Goal: Task Accomplishment & Management: Manage account settings

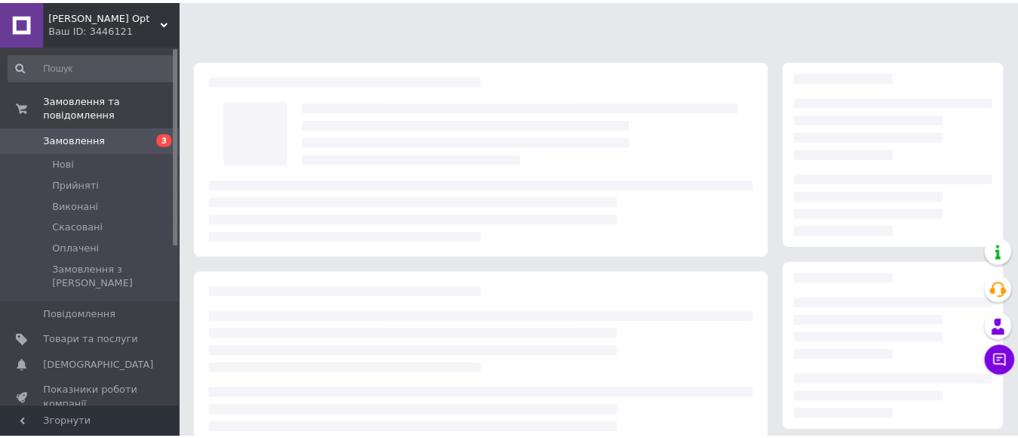
scroll to position [75, 0]
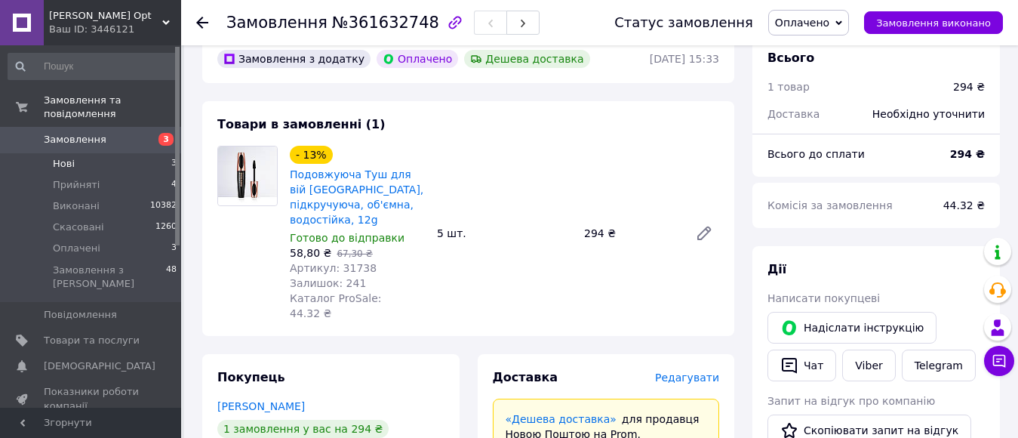
click at [94, 153] on li "Нові 3" at bounding box center [93, 163] width 186 height 21
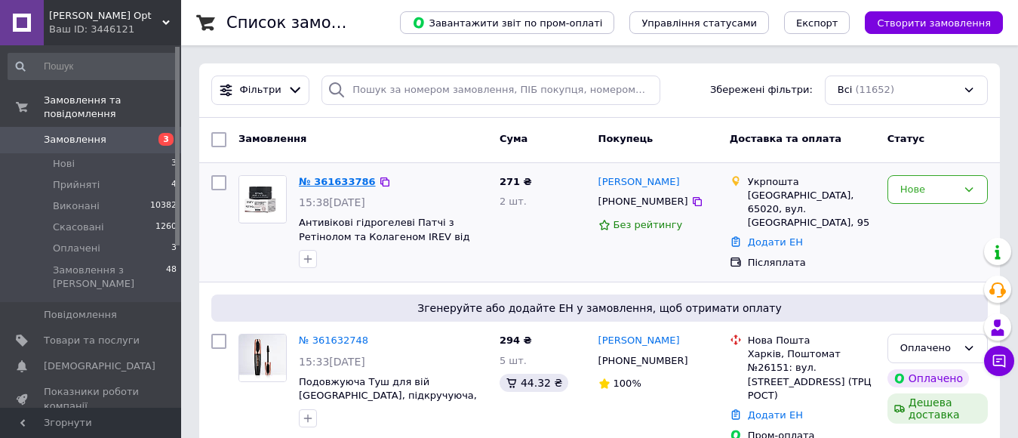
click at [342, 186] on link "№ 361633786" at bounding box center [337, 181] width 77 height 11
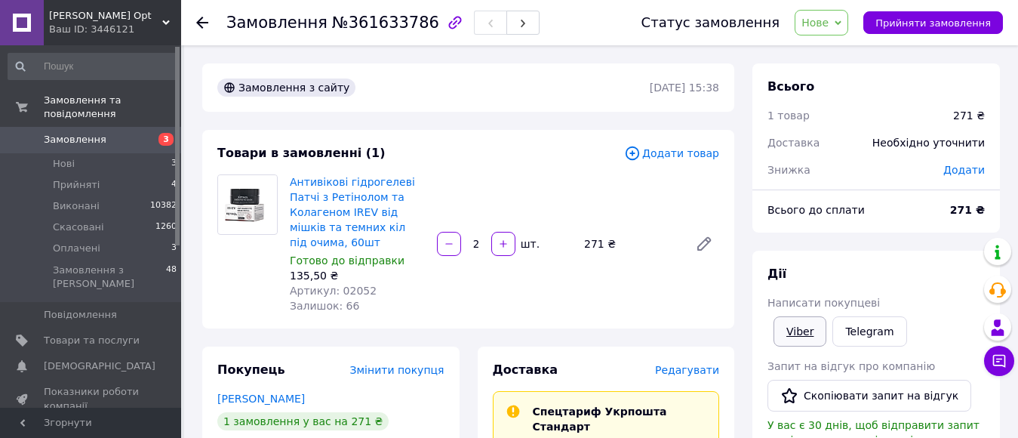
click at [806, 346] on link "Viber" at bounding box center [800, 331] width 53 height 30
click at [94, 153] on li "Нові 3" at bounding box center [93, 163] width 186 height 21
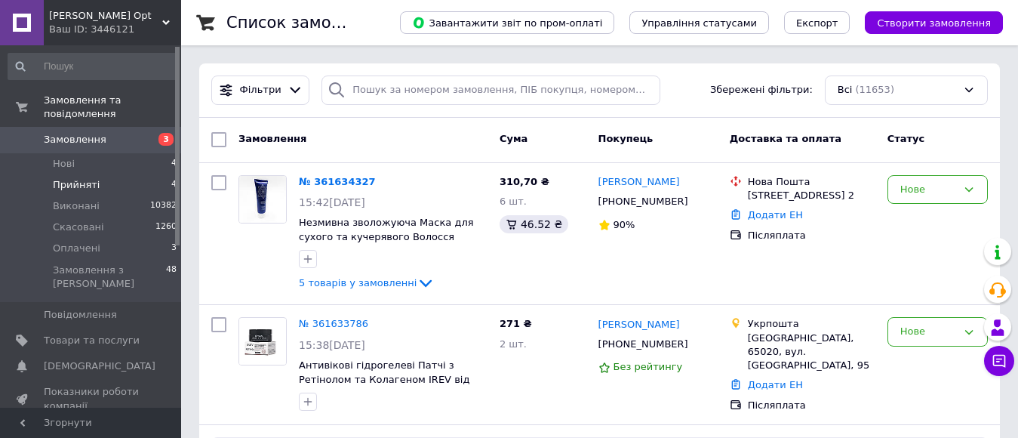
click at [111, 174] on li "Прийняті 4" at bounding box center [93, 184] width 186 height 21
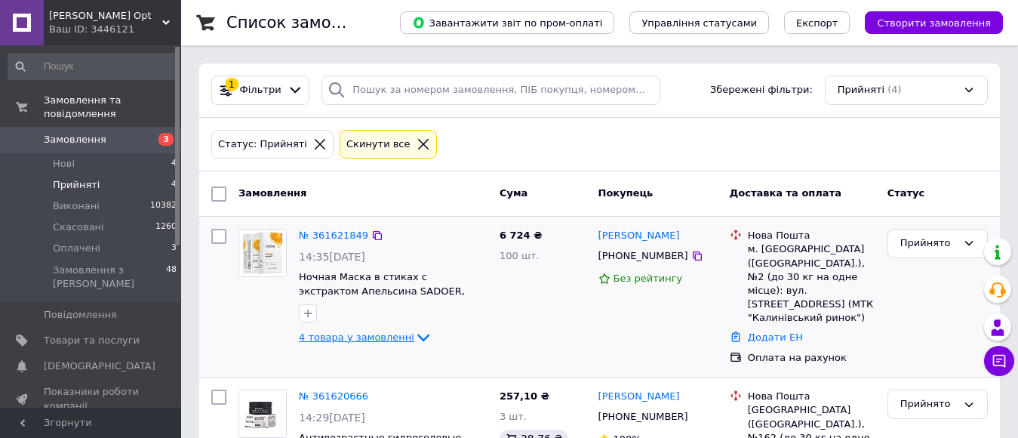
click at [417, 338] on icon at bounding box center [423, 338] width 12 height 8
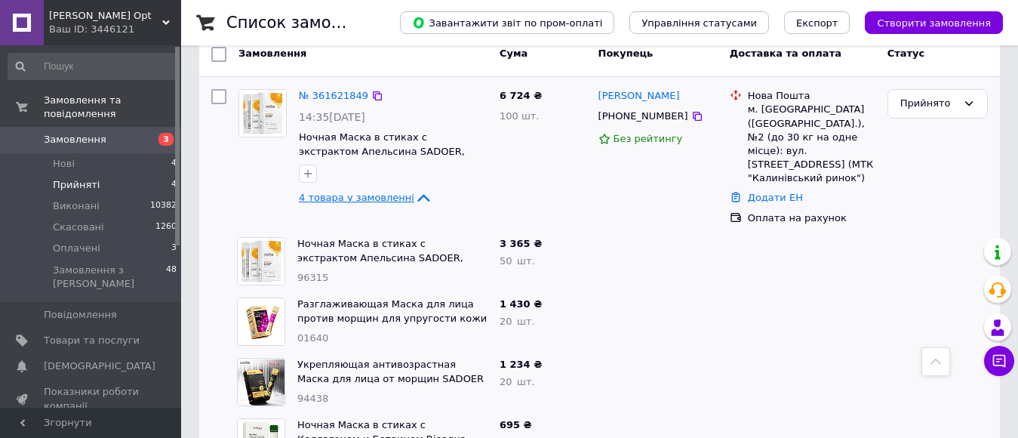
scroll to position [75, 0]
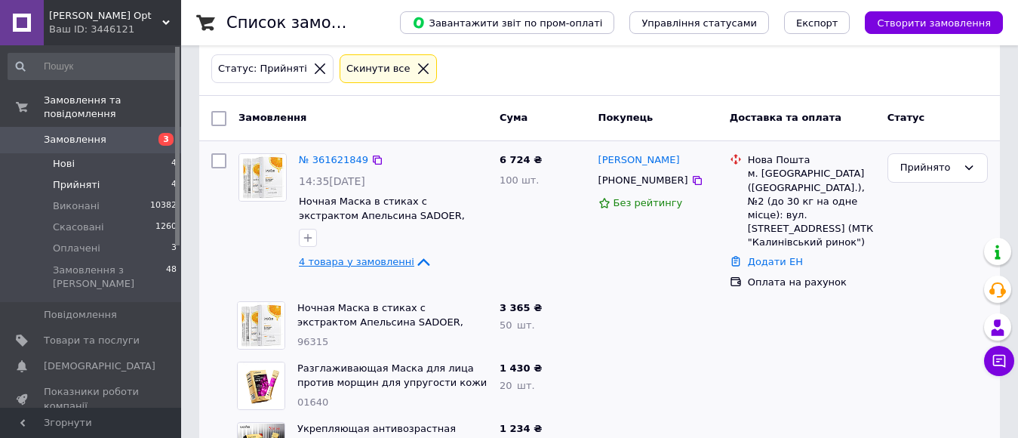
click at [85, 154] on li "Нові 4" at bounding box center [93, 163] width 186 height 21
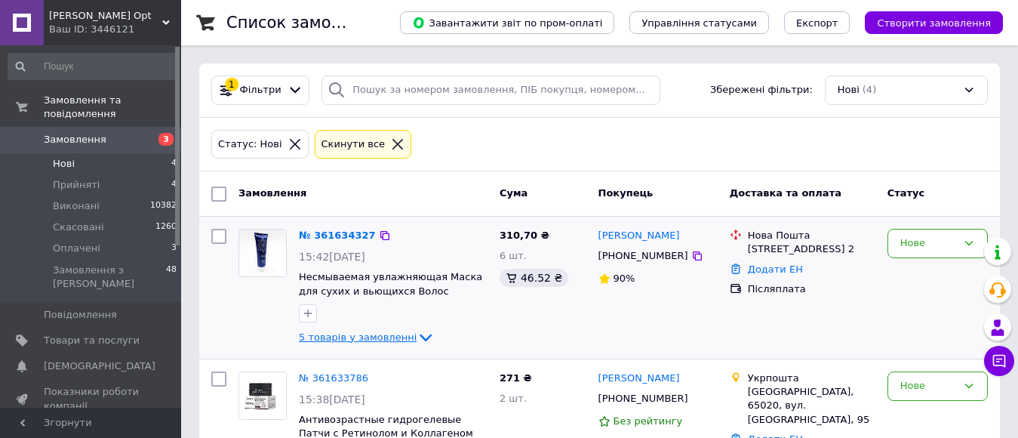
click at [417, 337] on icon at bounding box center [426, 337] width 18 height 18
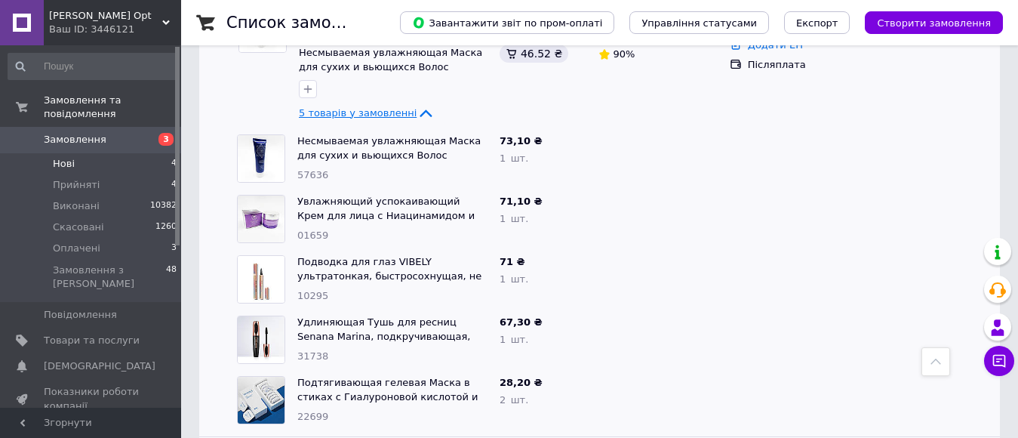
scroll to position [151, 0]
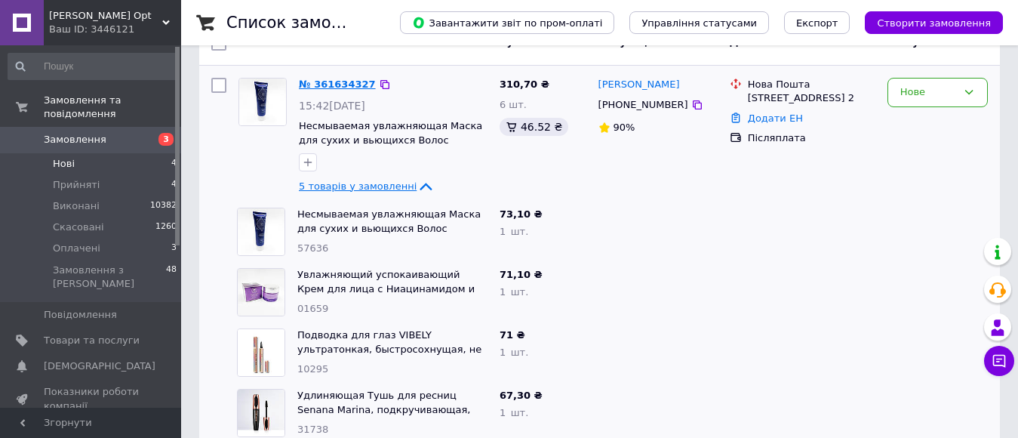
click at [313, 80] on link "№ 361634327" at bounding box center [337, 84] width 77 height 11
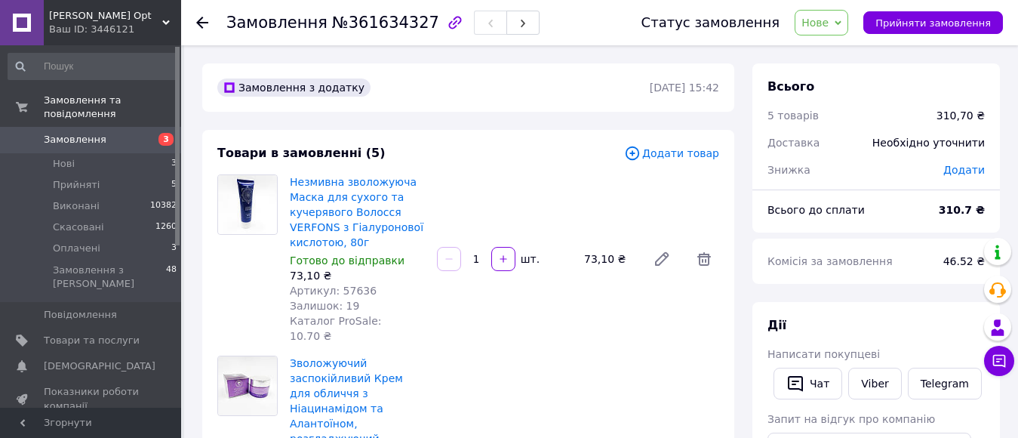
click at [882, 362] on div "Написати покупцеві" at bounding box center [876, 353] width 217 height 15
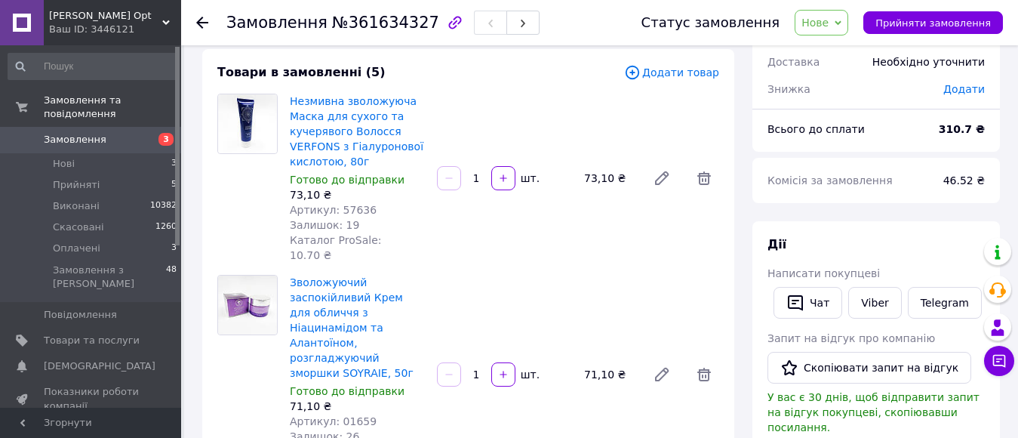
scroll to position [75, 0]
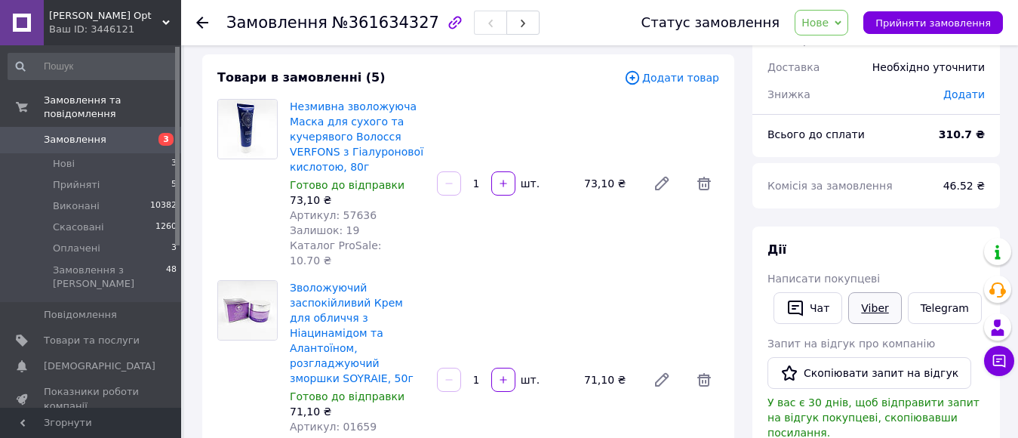
click at [874, 316] on link "Viber" at bounding box center [874, 308] width 53 height 32
click at [69, 157] on span "Нові" at bounding box center [64, 164] width 22 height 14
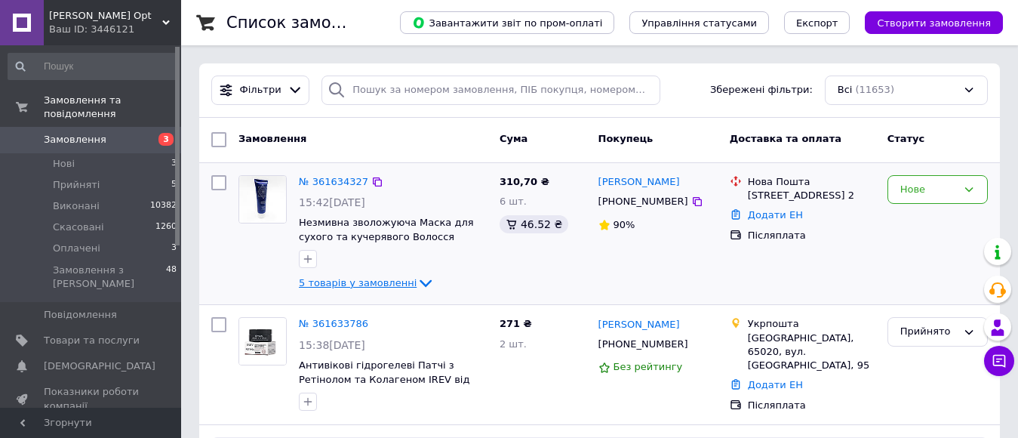
click at [417, 285] on icon at bounding box center [426, 283] width 18 height 18
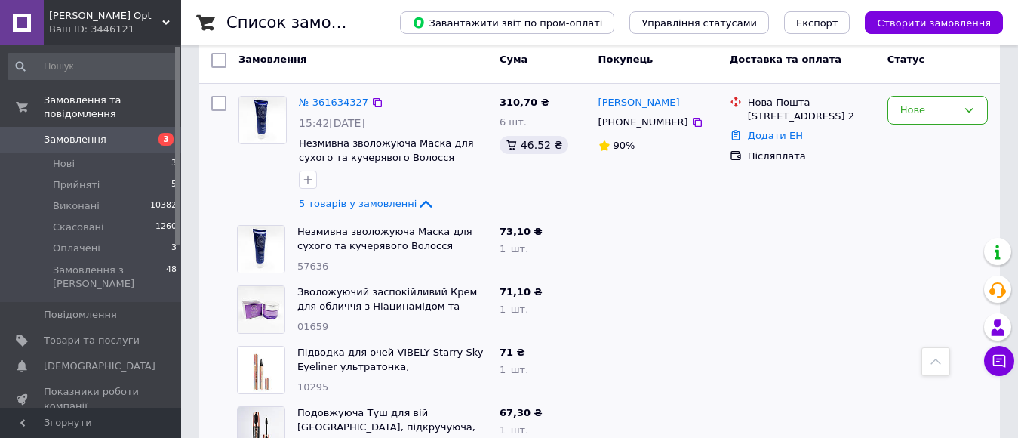
scroll to position [75, 0]
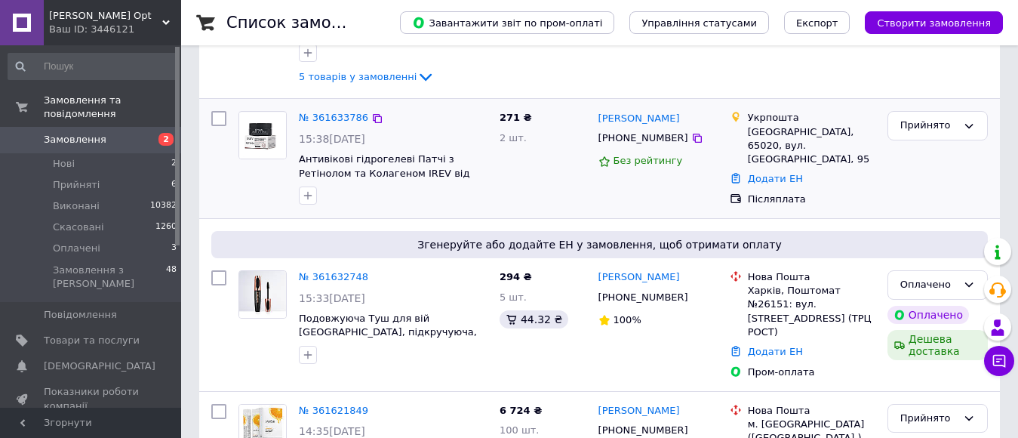
scroll to position [226, 0]
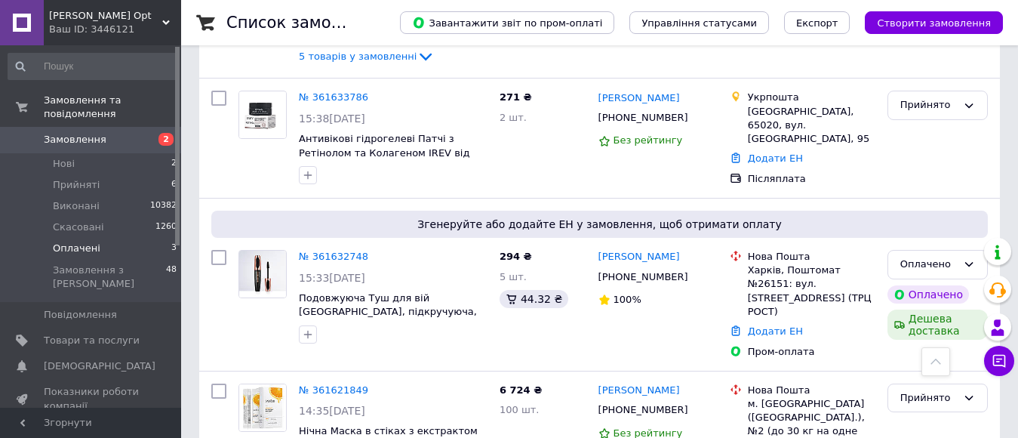
click at [104, 238] on li "Оплачені 3" at bounding box center [93, 248] width 186 height 21
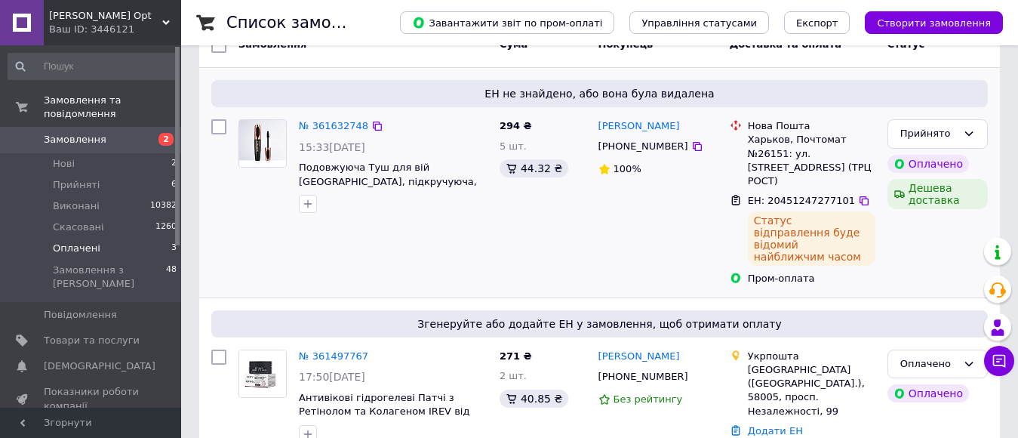
scroll to position [151, 0]
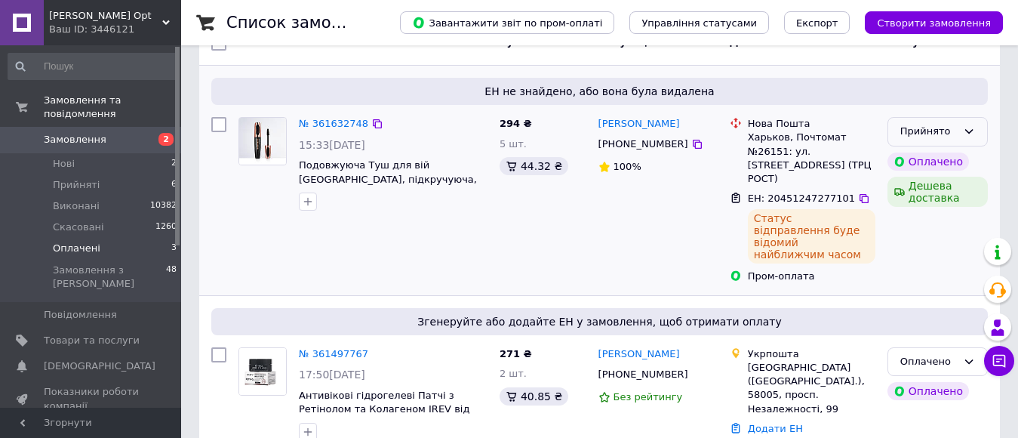
click at [971, 134] on icon at bounding box center [969, 131] width 12 height 12
click at [950, 156] on li "Виконано" at bounding box center [937, 163] width 99 height 28
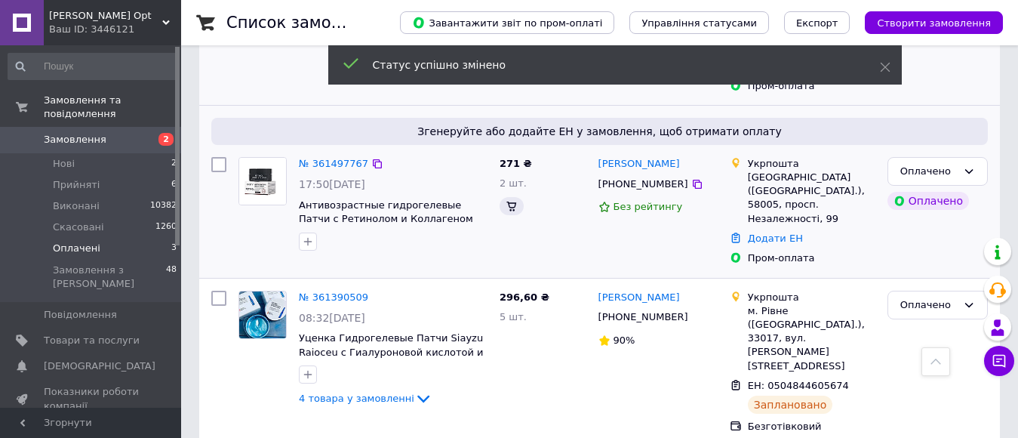
scroll to position [302, 0]
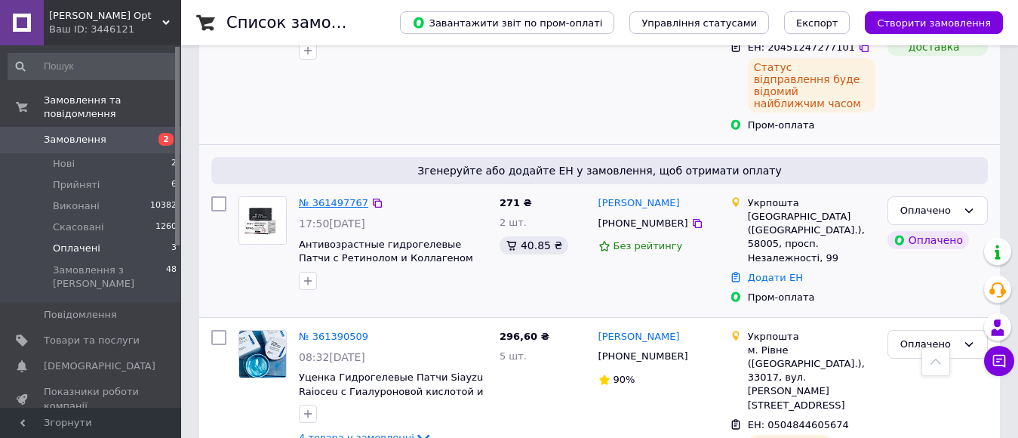
click at [326, 197] on link "№ 361497767" at bounding box center [333, 202] width 69 height 11
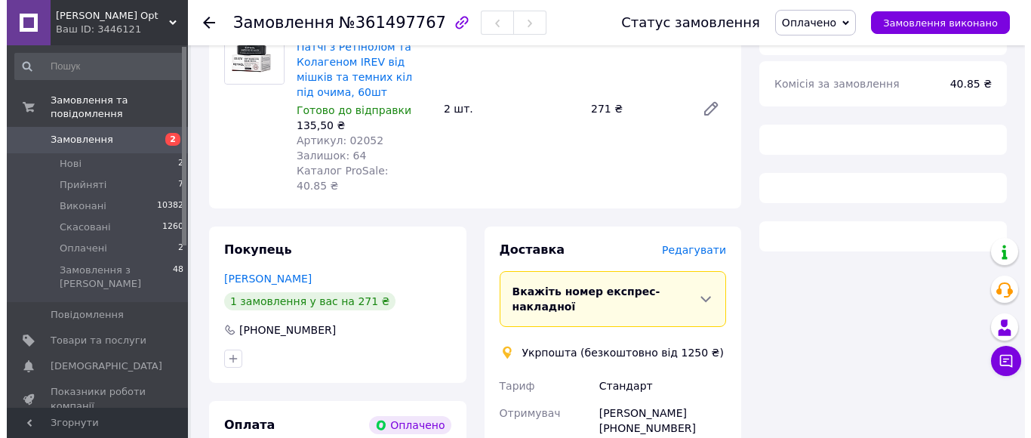
scroll to position [302, 0]
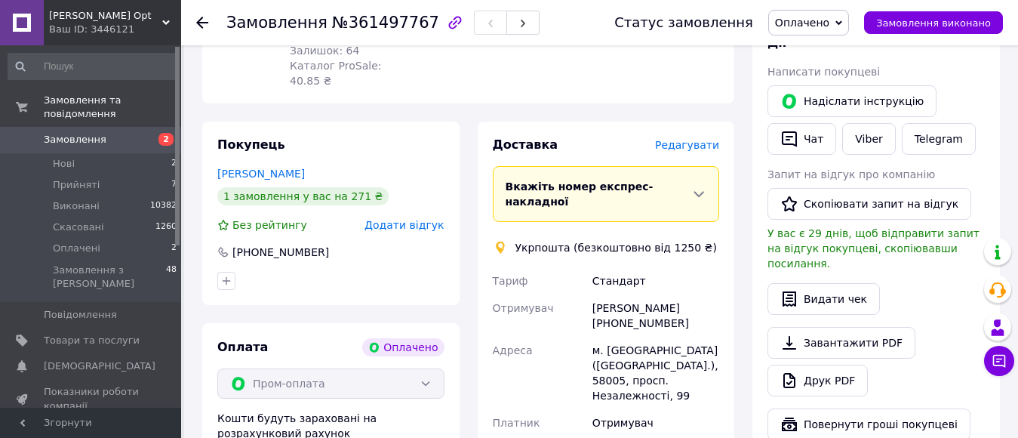
click at [688, 147] on span "Редагувати" at bounding box center [687, 145] width 64 height 12
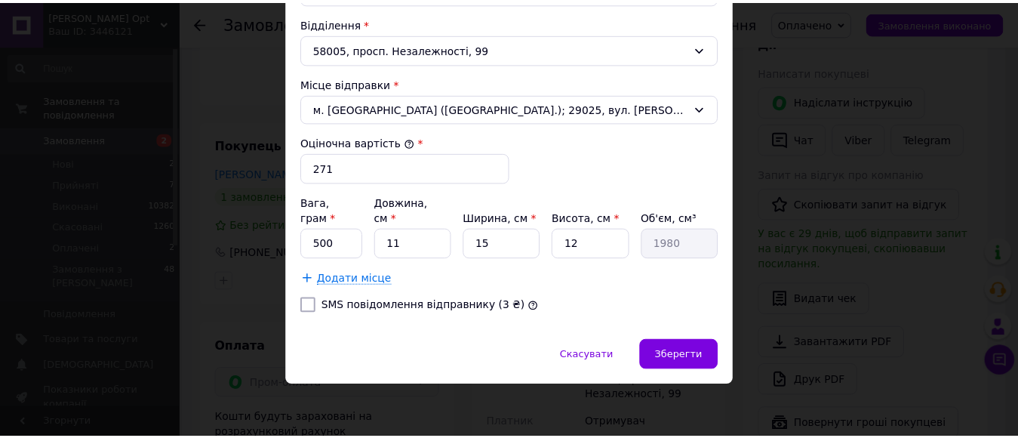
scroll to position [528, 0]
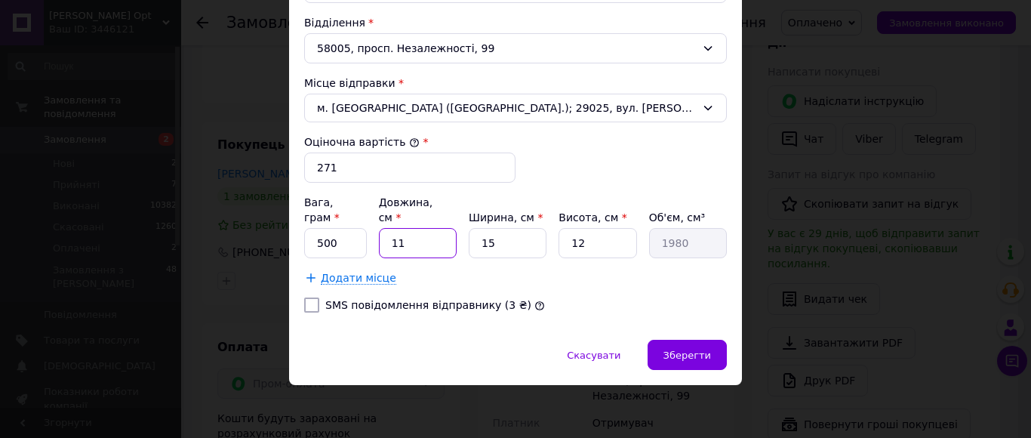
click at [426, 251] on input "11" at bounding box center [418, 243] width 78 height 30
type input "1"
type input "180"
type input "19"
type input "3420"
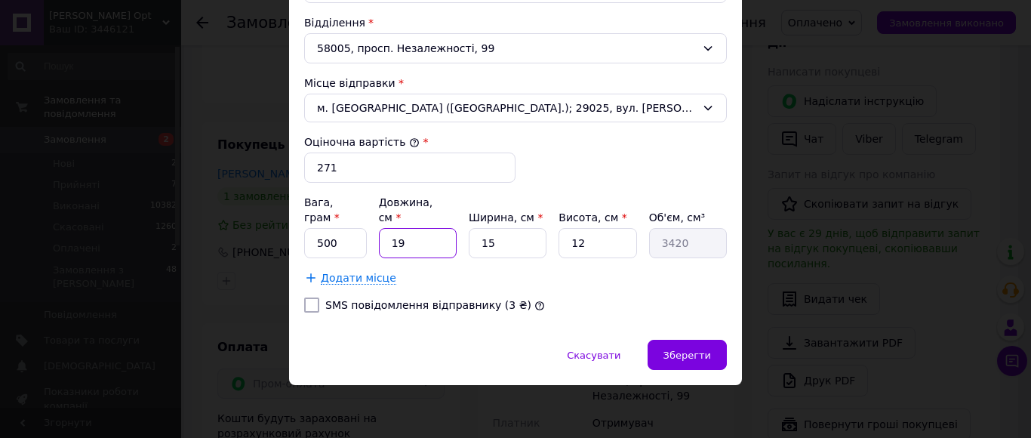
type input "19"
click at [611, 249] on input "12" at bounding box center [598, 243] width 78 height 30
type input "1"
type input "285"
type input "10"
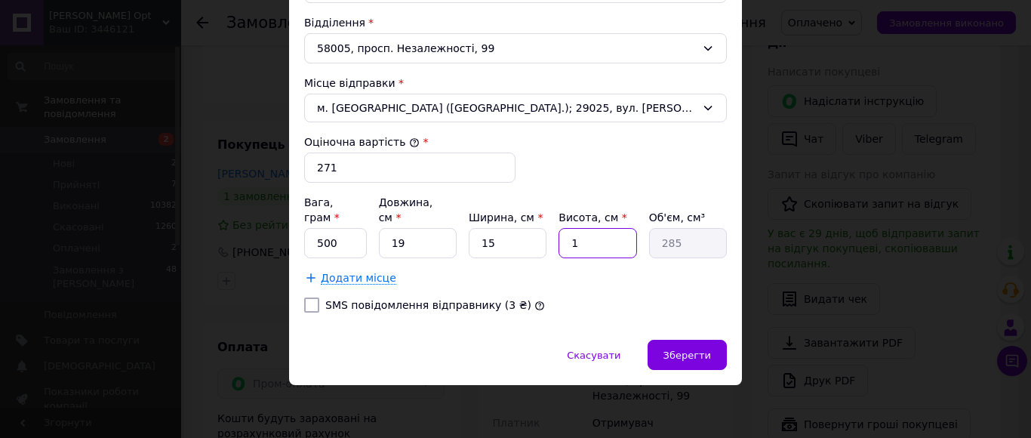
type input "2850"
type input "10"
click at [682, 351] on span "Зберегти" at bounding box center [687, 354] width 48 height 11
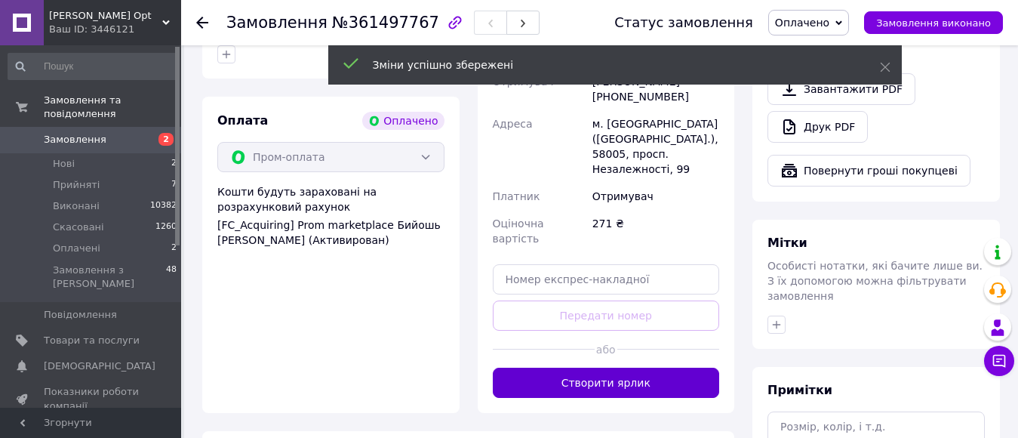
click at [657, 370] on button "Створити ярлик" at bounding box center [606, 383] width 227 height 30
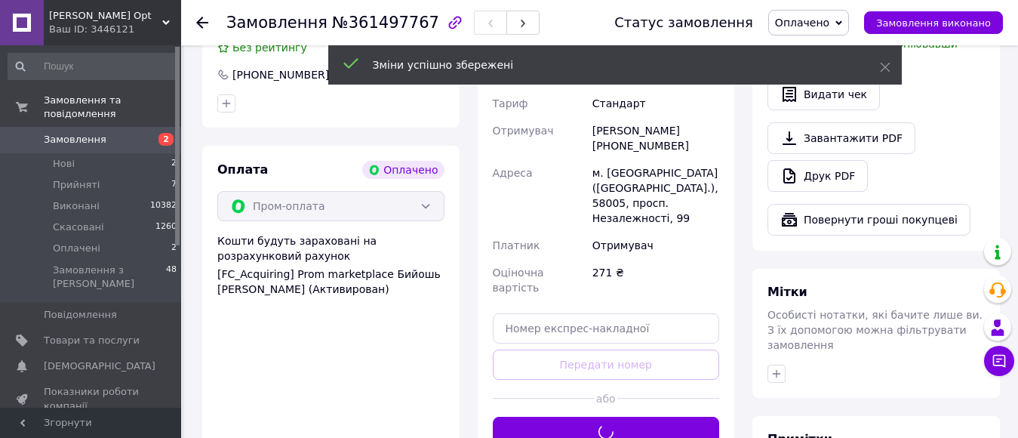
scroll to position [453, 0]
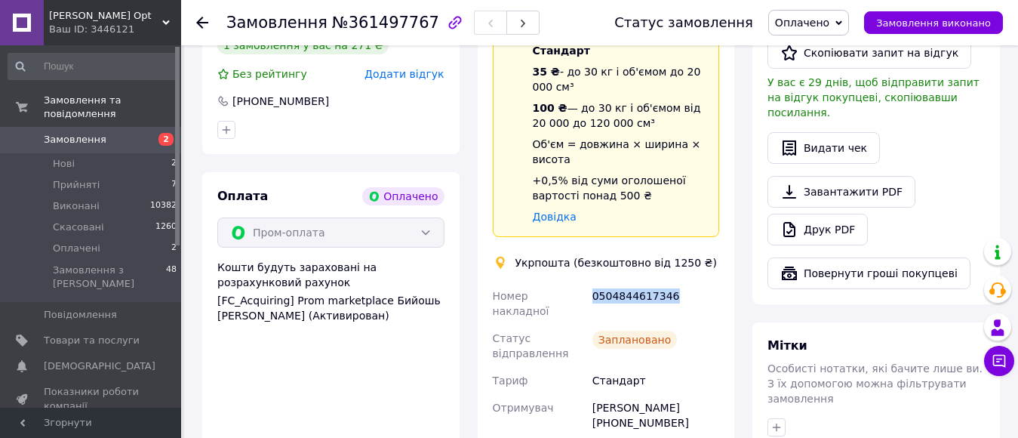
drag, startPoint x: 682, startPoint y: 284, endPoint x: 593, endPoint y: 284, distance: 89.1
click at [593, 284] on div "0504844617346" at bounding box center [656, 303] width 133 height 42
copy div "0504844617346"
click at [88, 242] on span "Оплачені" at bounding box center [77, 249] width 48 height 14
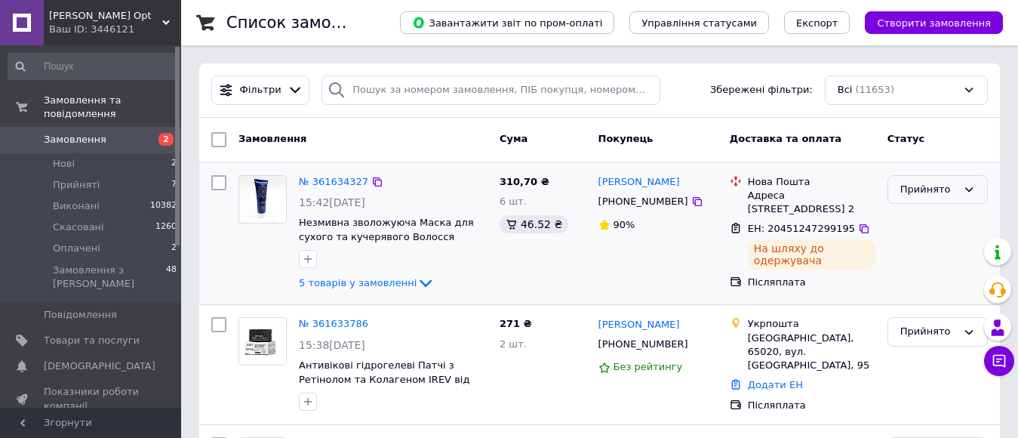
click at [920, 195] on div "Прийнято" at bounding box center [928, 190] width 57 height 16
click at [920, 220] on li "Виконано" at bounding box center [937, 221] width 99 height 28
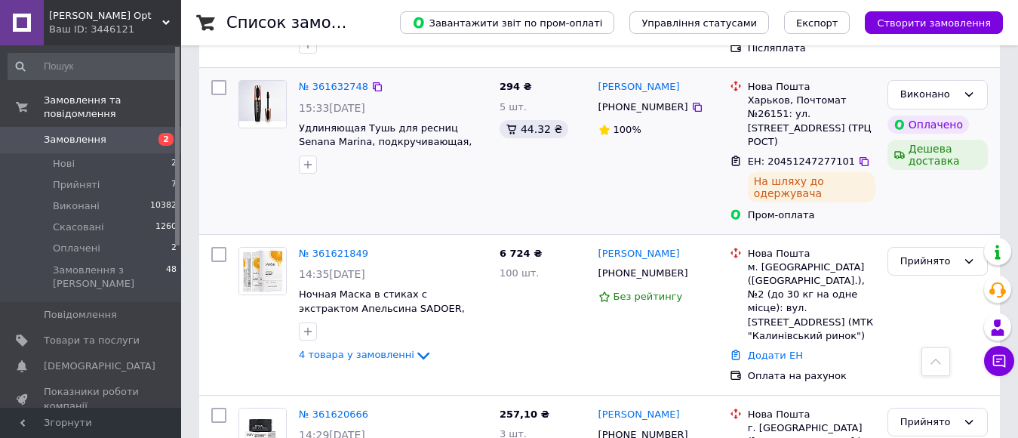
scroll to position [453, 0]
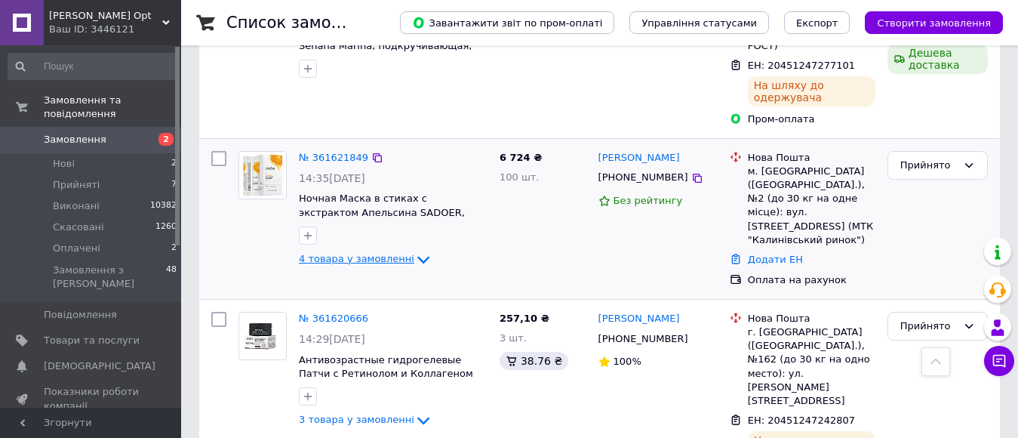
click at [414, 259] on icon at bounding box center [423, 260] width 18 height 18
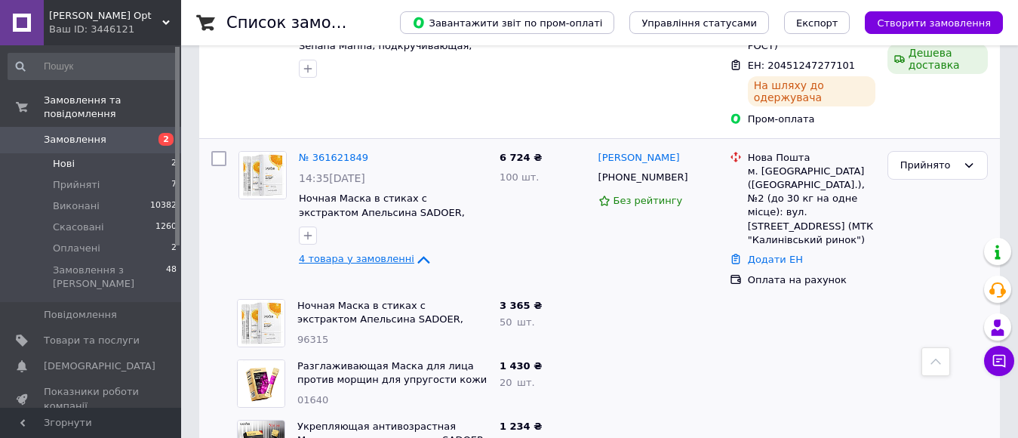
click at [83, 153] on li "Нові 2" at bounding box center [93, 163] width 186 height 21
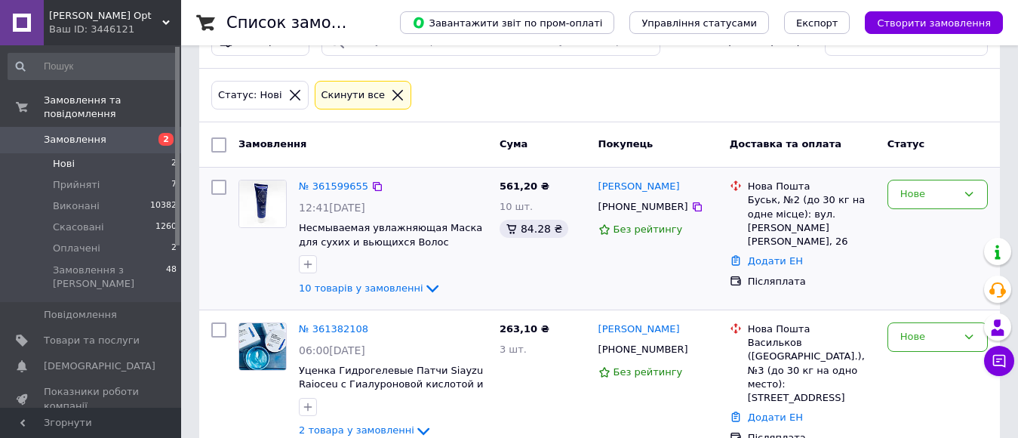
scroll to position [75, 0]
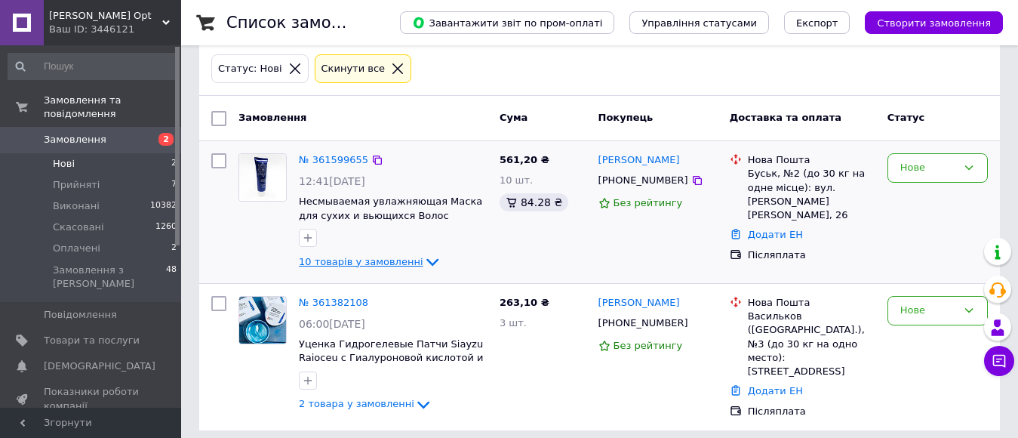
click at [423, 261] on icon at bounding box center [432, 262] width 18 height 18
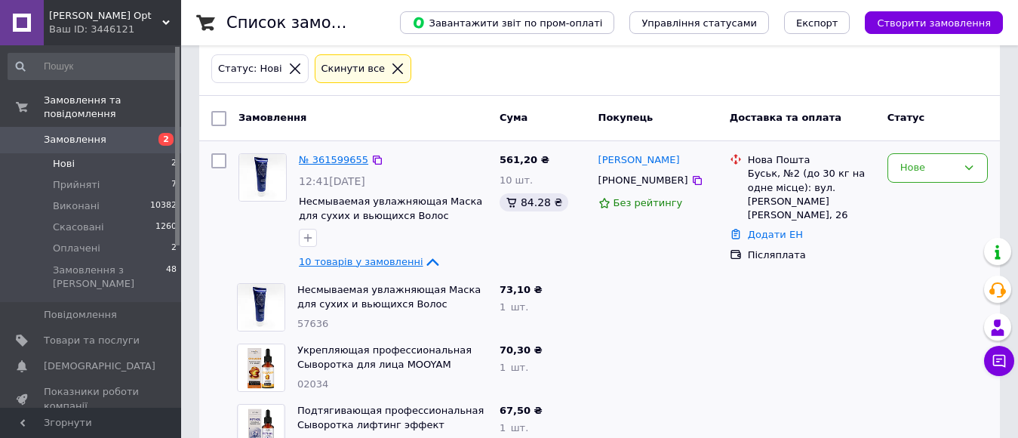
click at [342, 163] on link "№ 361599655" at bounding box center [333, 159] width 69 height 11
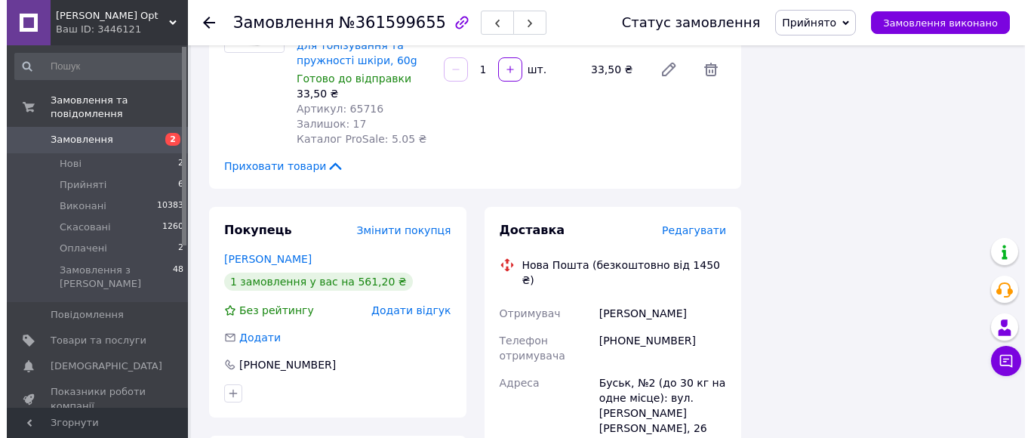
scroll to position [1812, 0]
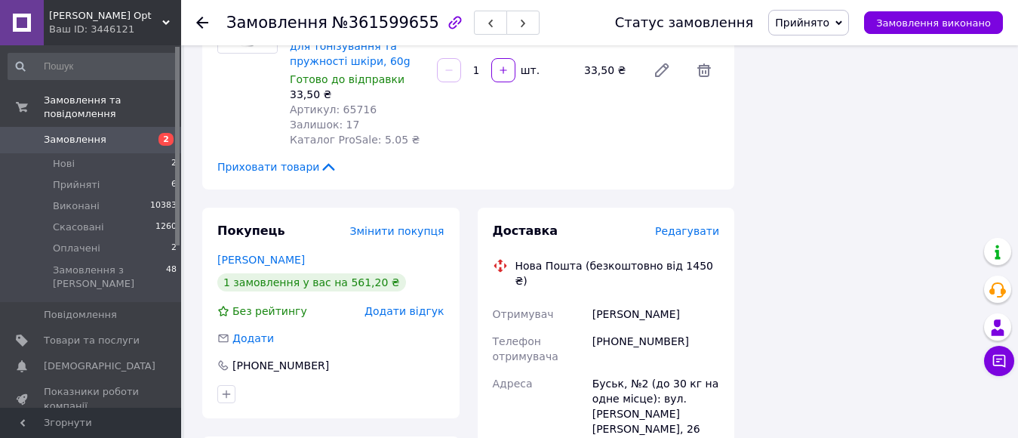
click at [689, 225] on span "Редагувати" at bounding box center [687, 231] width 64 height 12
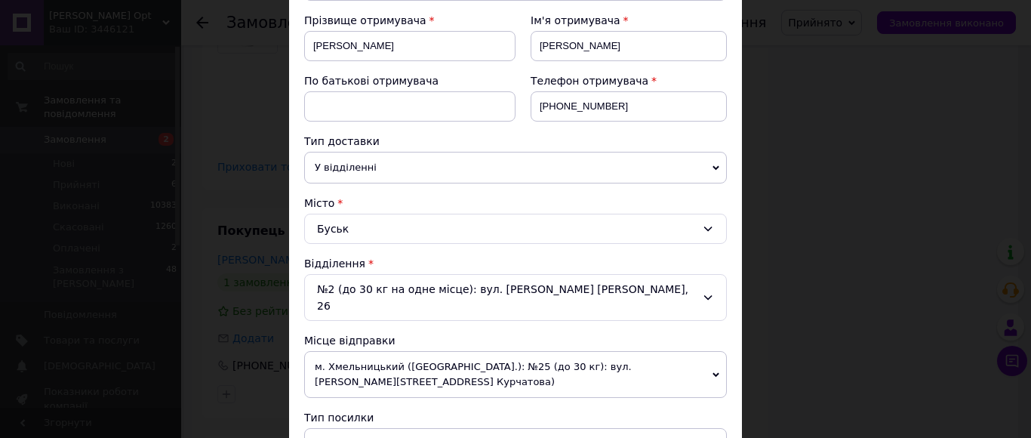
scroll to position [226, 0]
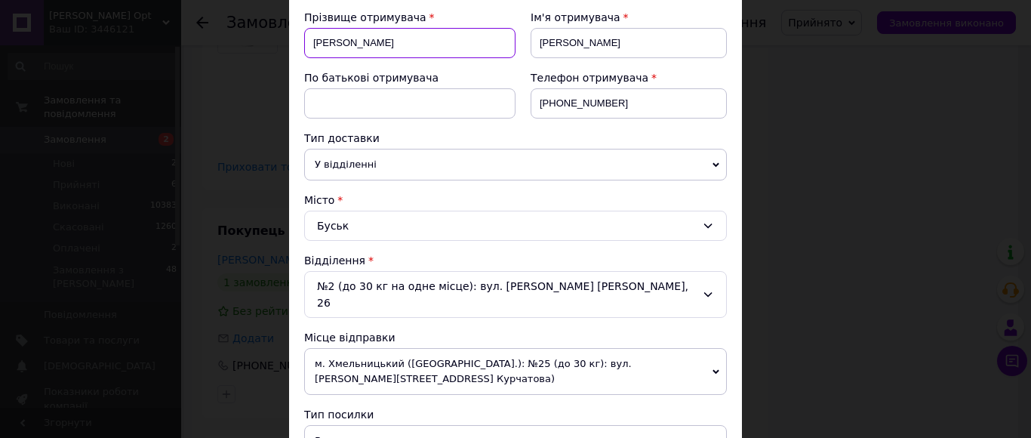
drag, startPoint x: 367, startPoint y: 49, endPoint x: 314, endPoint y: 53, distance: 53.0
click at [314, 53] on input "Євгенович" at bounding box center [409, 43] width 211 height 30
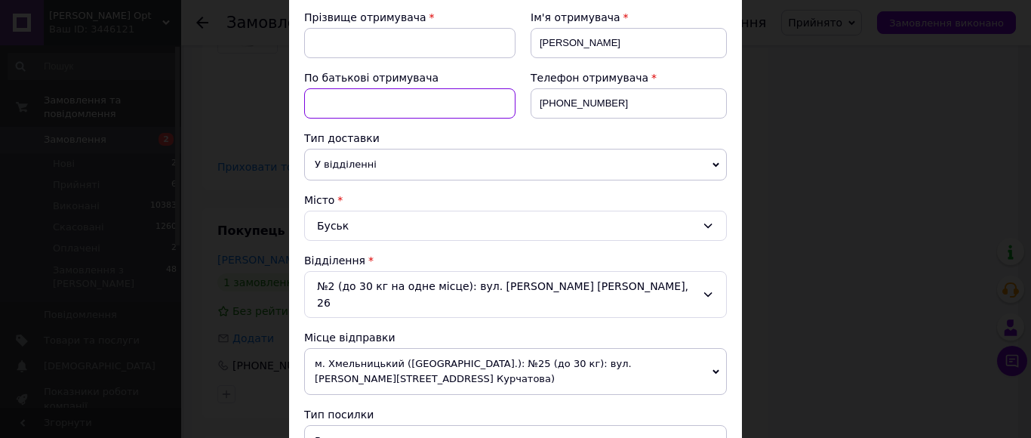
paste input "Євгенович"
type input "Євгенович"
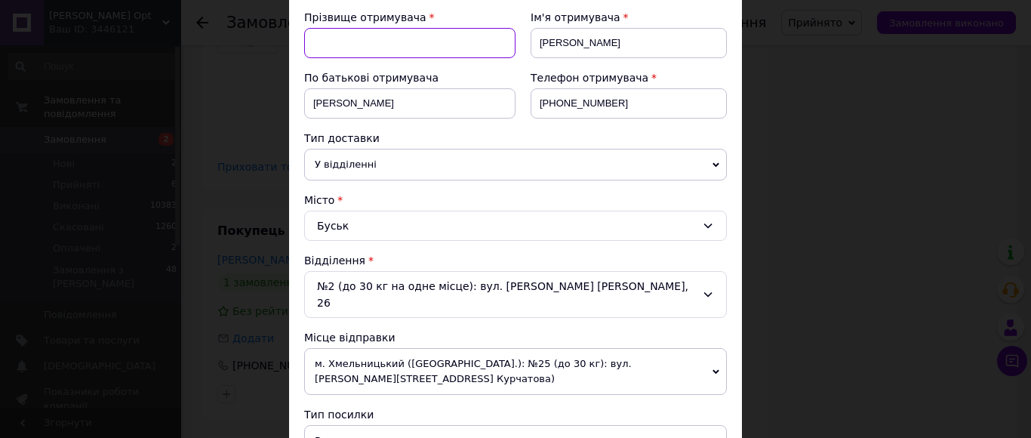
click at [338, 42] on input at bounding box center [409, 43] width 211 height 30
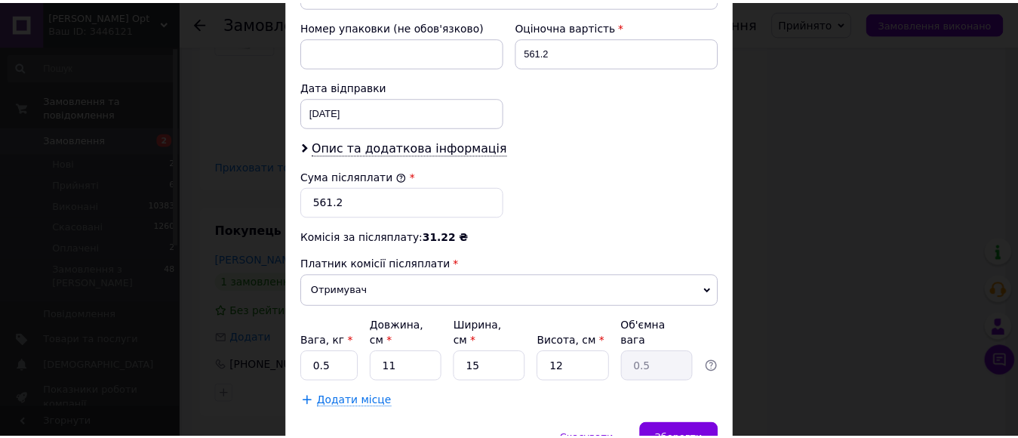
scroll to position [773, 0]
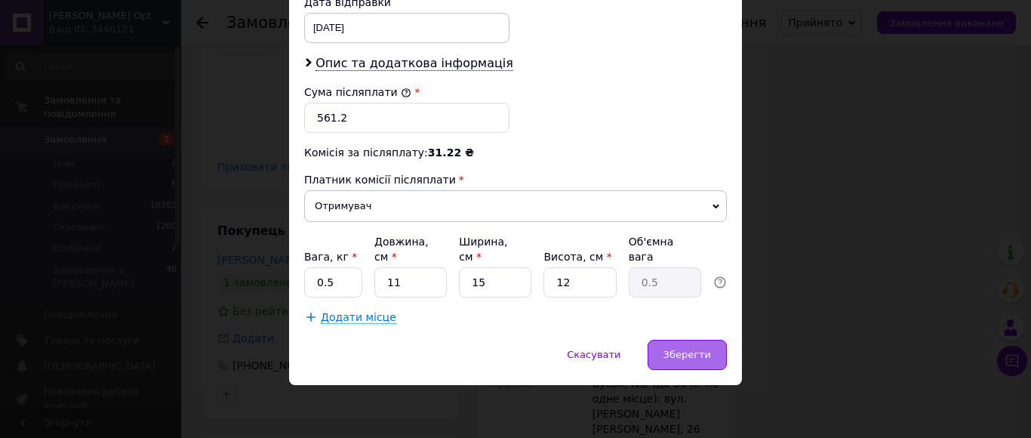
type input "Матвіїв"
click at [701, 356] on span "Зберегти" at bounding box center [687, 354] width 48 height 11
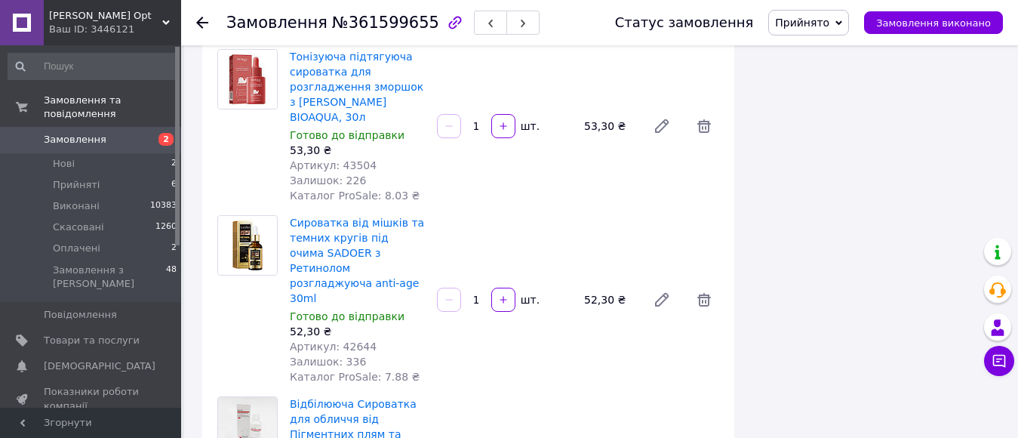
scroll to position [1057, 0]
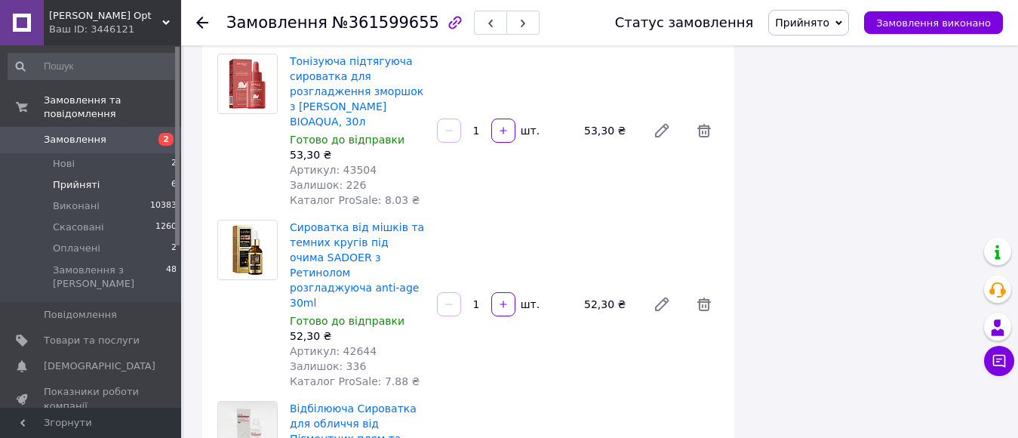
click at [92, 178] on span "Прийняті" at bounding box center [76, 185] width 47 height 14
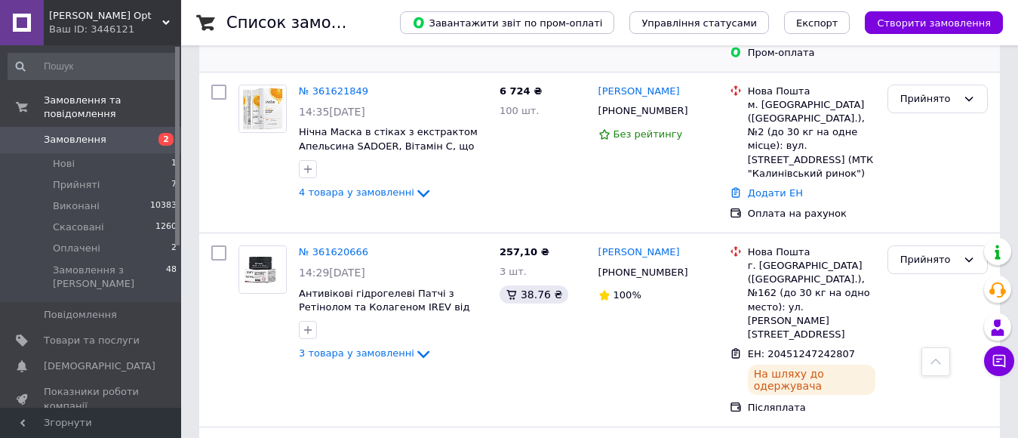
scroll to position [528, 0]
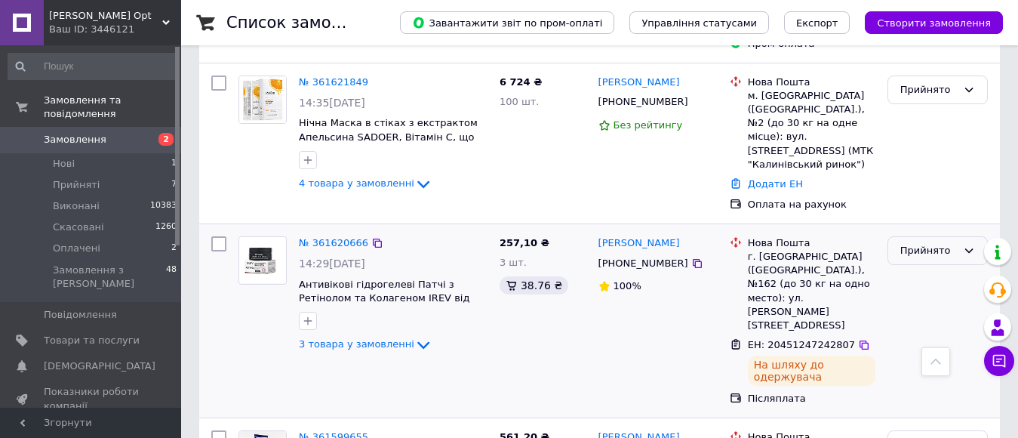
click at [937, 243] on div "Прийнято" at bounding box center [928, 251] width 57 height 16
click at [939, 268] on li "Виконано" at bounding box center [937, 282] width 99 height 28
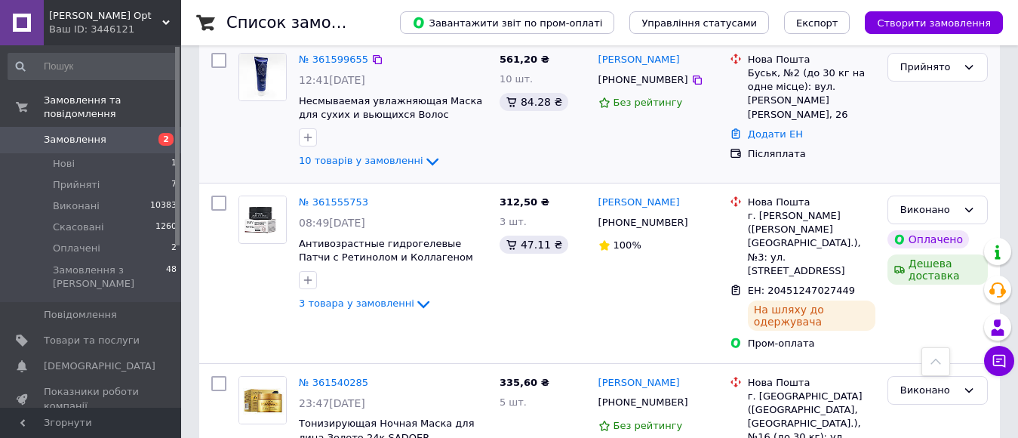
scroll to position [830, 0]
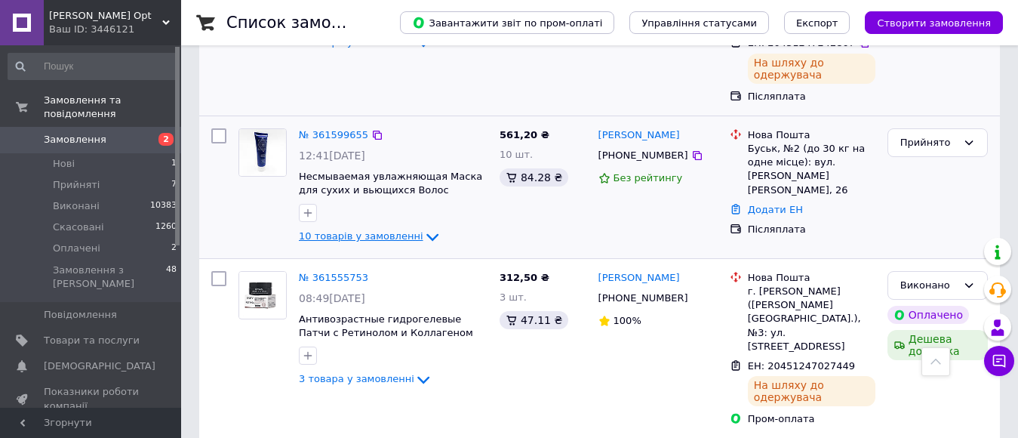
click at [423, 228] on icon at bounding box center [432, 237] width 18 height 18
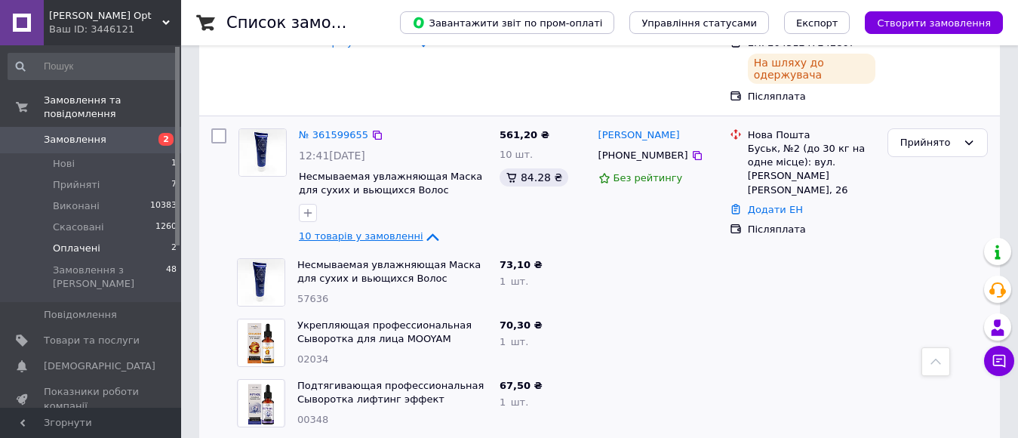
click at [106, 238] on li "Оплачені 2" at bounding box center [93, 248] width 186 height 21
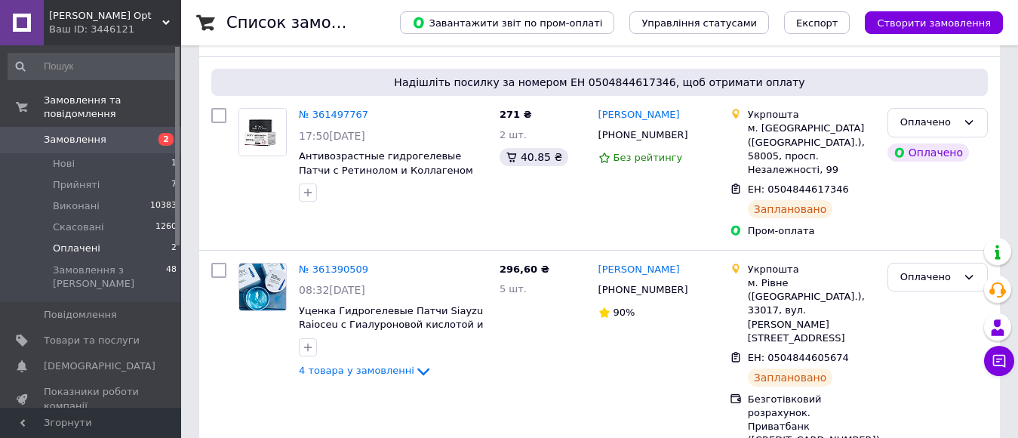
scroll to position [161, 0]
click at [854, 184] on icon at bounding box center [858, 188] width 9 height 9
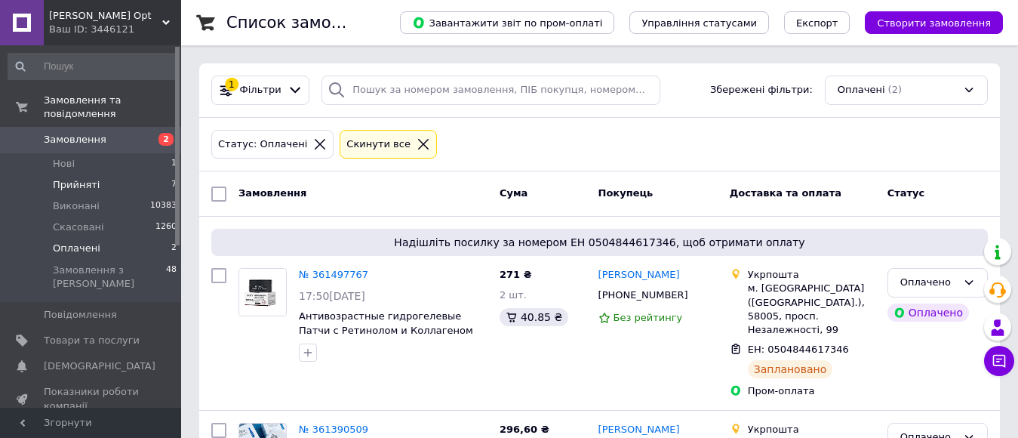
click at [109, 174] on li "Прийняті 7" at bounding box center [93, 184] width 186 height 21
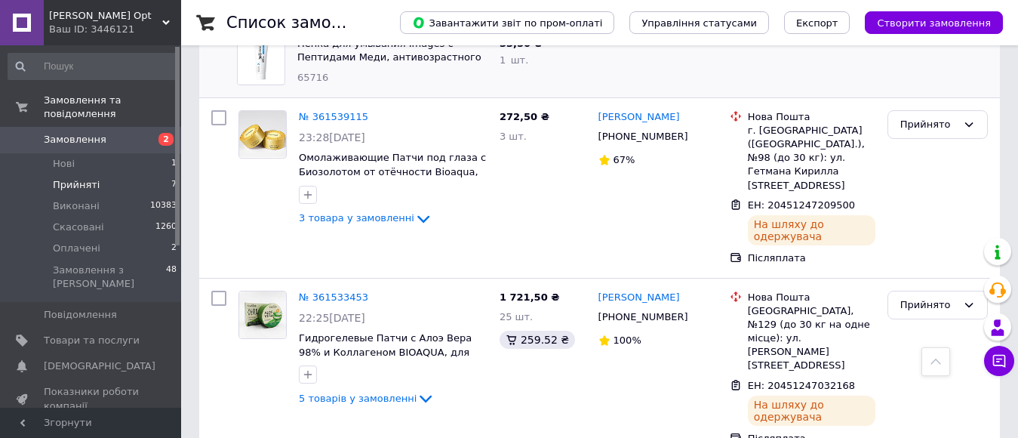
scroll to position [1313, 0]
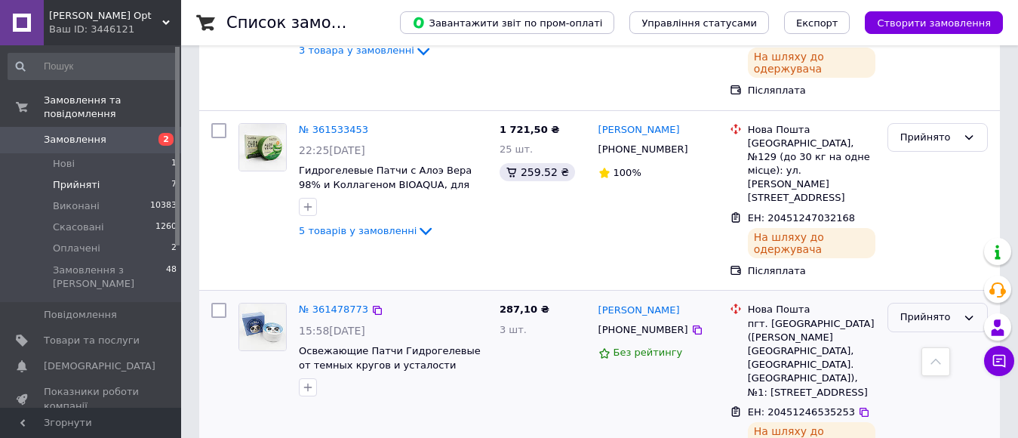
click at [954, 309] on div "Прийнято" at bounding box center [928, 317] width 57 height 16
click at [925, 335] on li "Виконано" at bounding box center [937, 349] width 99 height 28
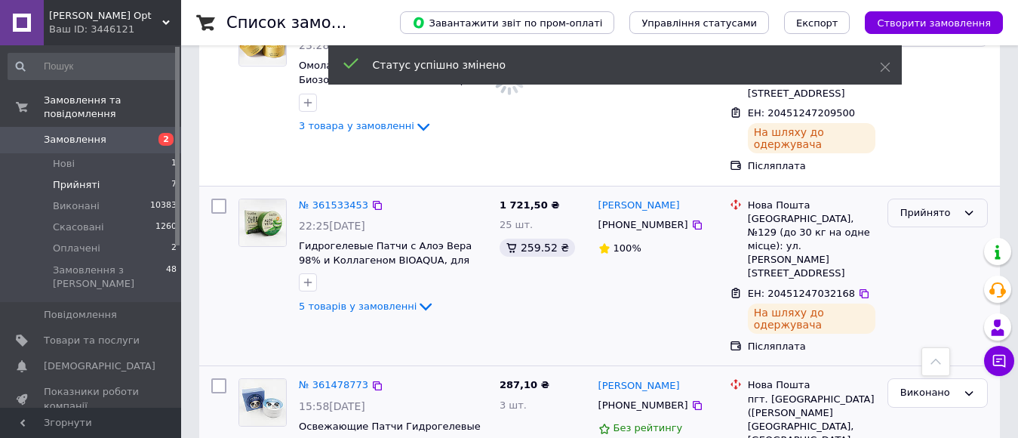
click at [925, 205] on div "Прийнято" at bounding box center [928, 213] width 57 height 16
click at [910, 230] on li "Виконано" at bounding box center [937, 244] width 99 height 28
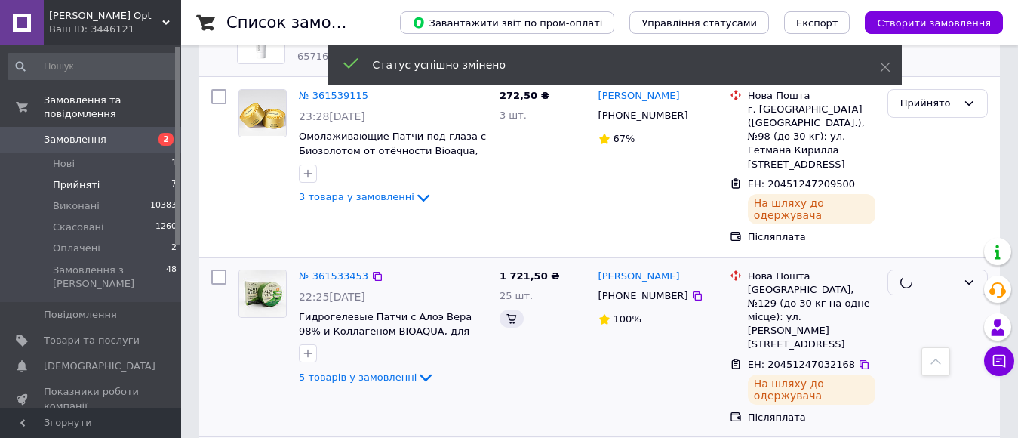
scroll to position [1087, 0]
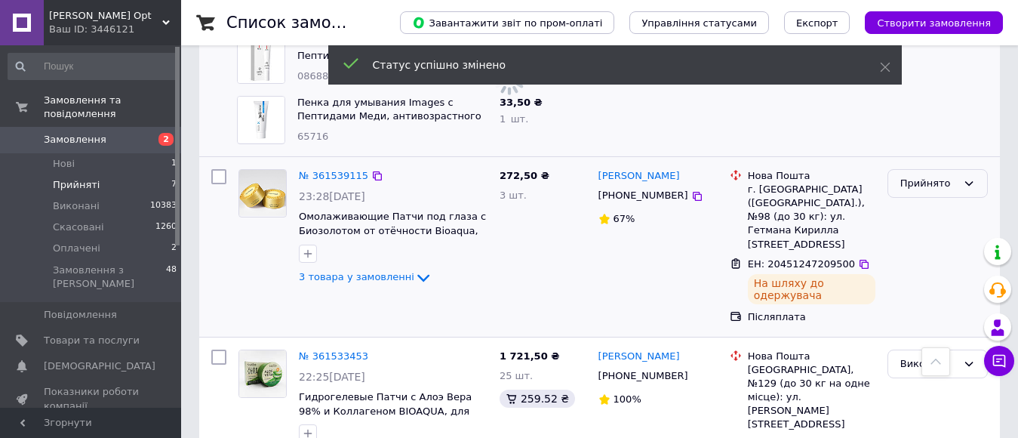
click at [931, 176] on div "Прийнято" at bounding box center [928, 184] width 57 height 16
click at [923, 204] on li "Виконано" at bounding box center [937, 215] width 99 height 28
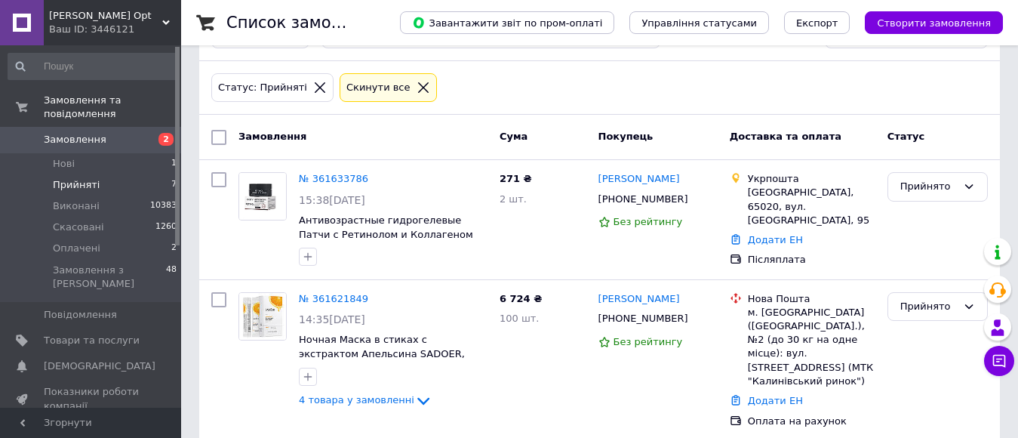
scroll to position [30, 0]
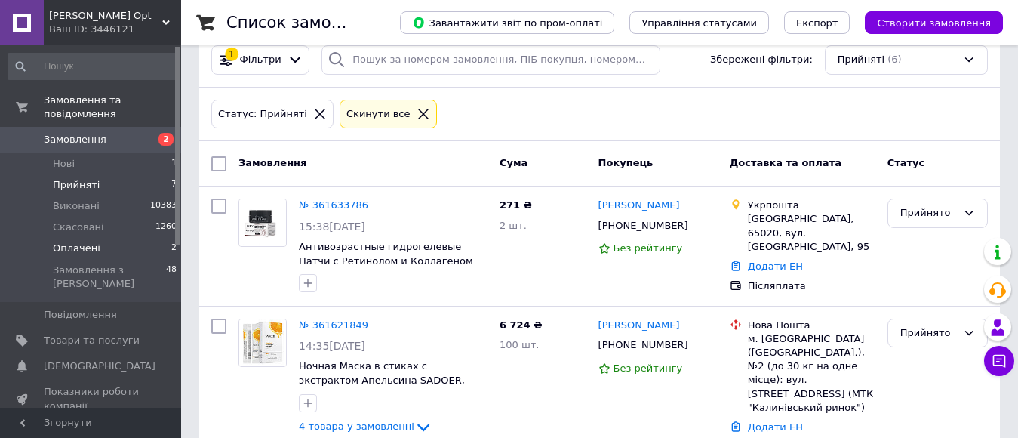
click at [98, 238] on li "Оплачені 2" at bounding box center [93, 248] width 186 height 21
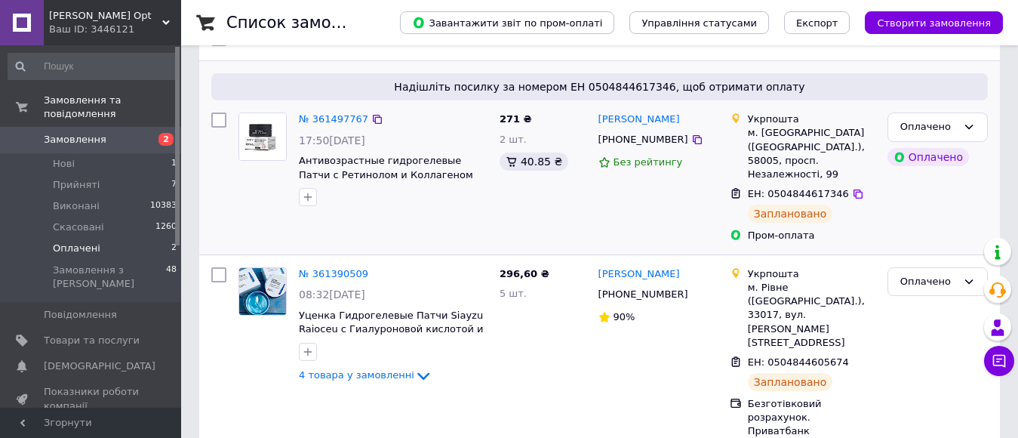
scroll to position [161, 0]
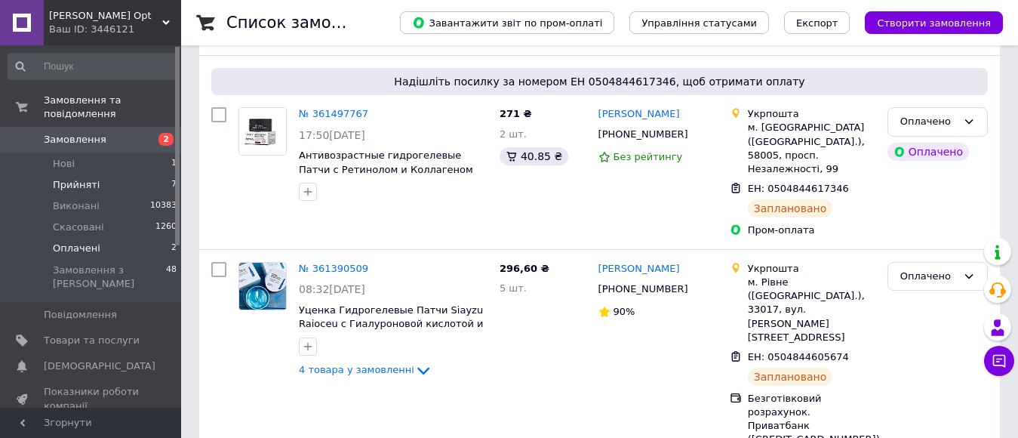
click at [95, 174] on li "Прийняті 7" at bounding box center [93, 184] width 186 height 21
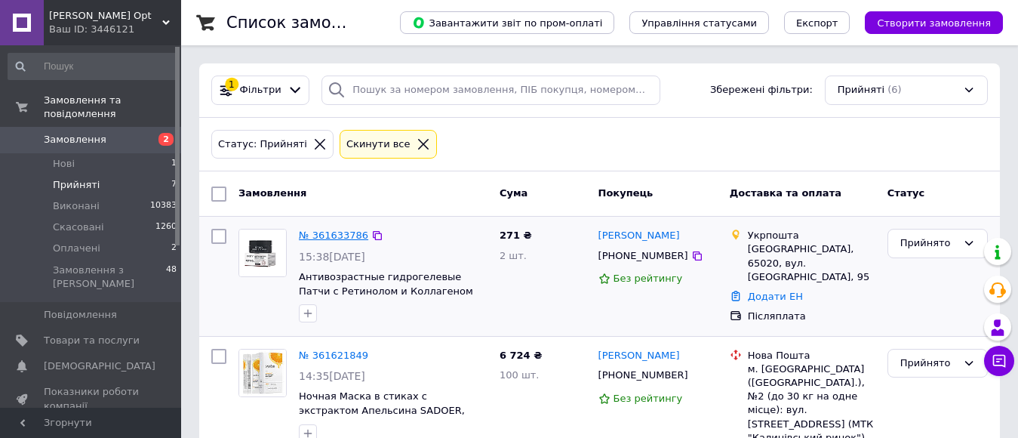
click at [337, 232] on link "№ 361633786" at bounding box center [333, 234] width 69 height 11
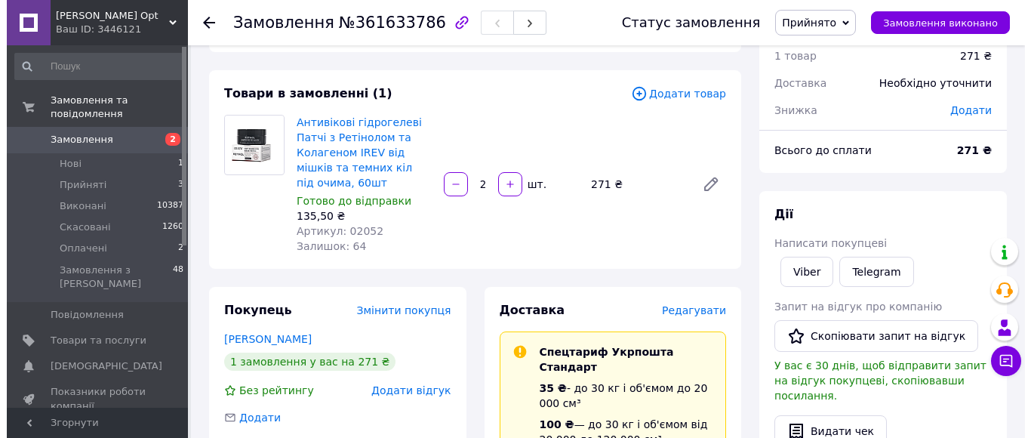
scroll to position [57, 0]
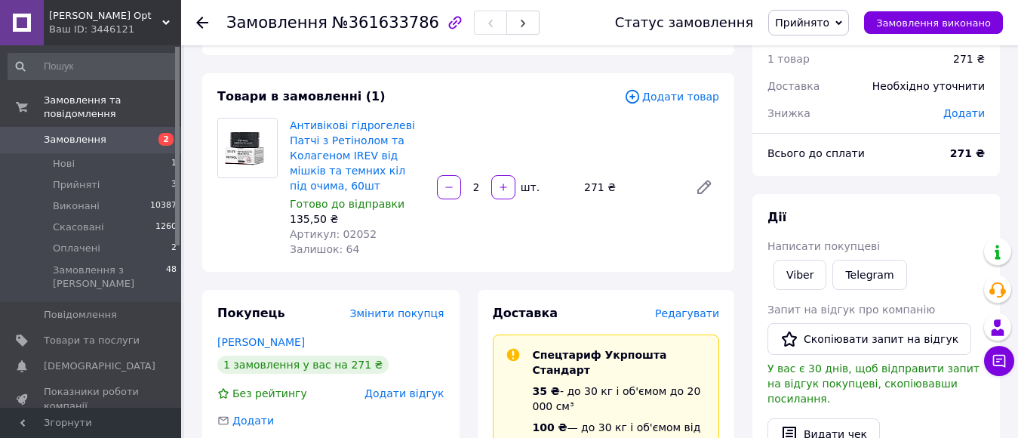
click at [688, 319] on span "Редагувати" at bounding box center [687, 313] width 64 height 12
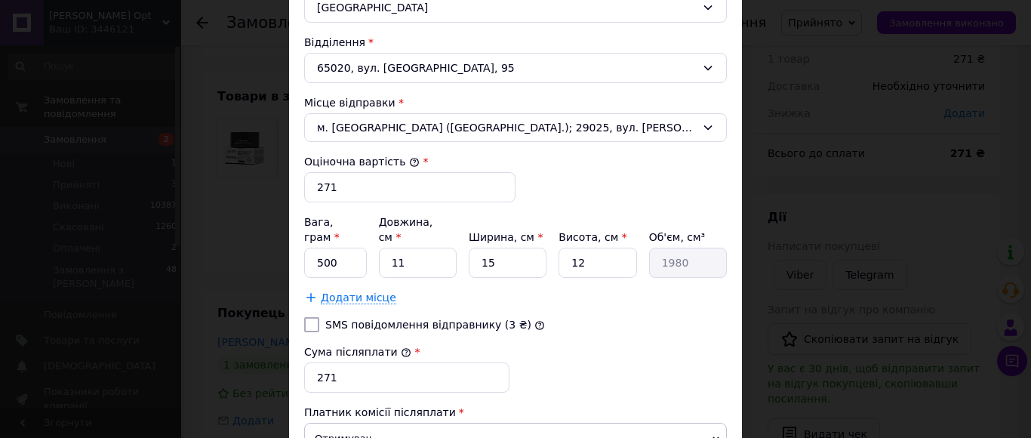
scroll to position [528, 0]
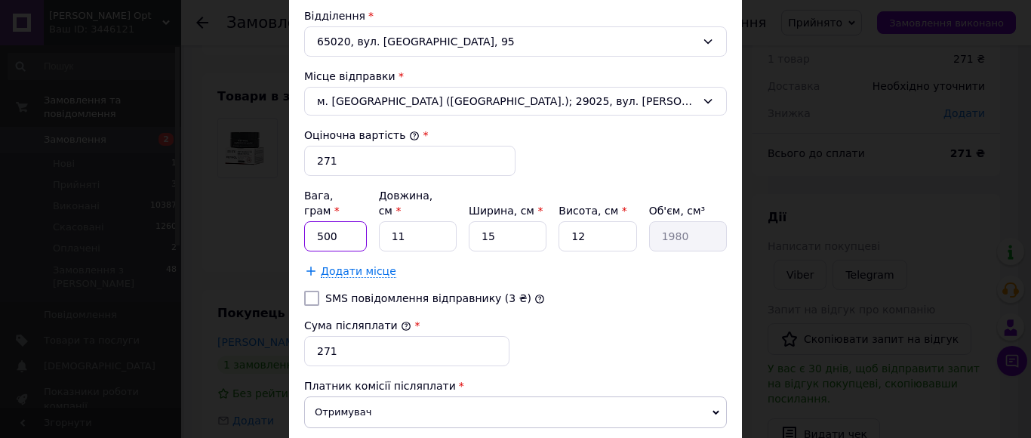
click at [320, 239] on input "500" at bounding box center [335, 236] width 63 height 30
type input "800"
click at [439, 245] on input "11" at bounding box center [418, 236] width 78 height 30
type input "1"
type input "180"
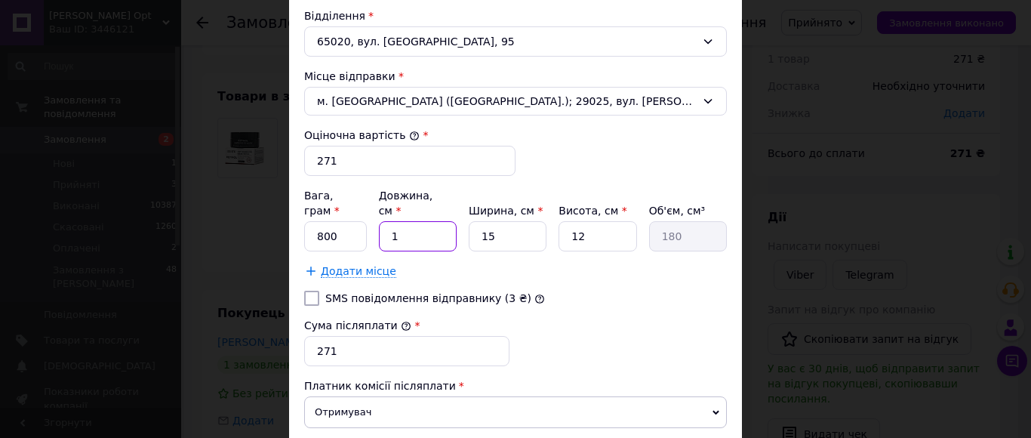
type input "19"
type input "3420"
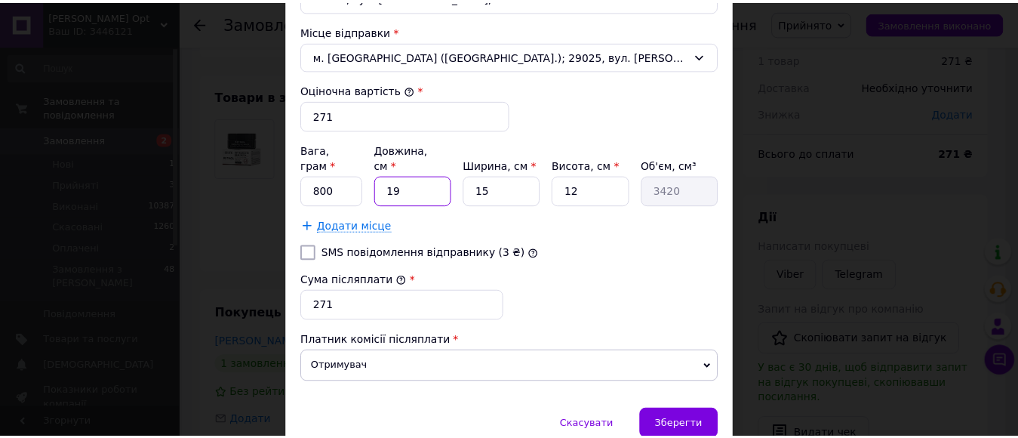
scroll to position [656, 0]
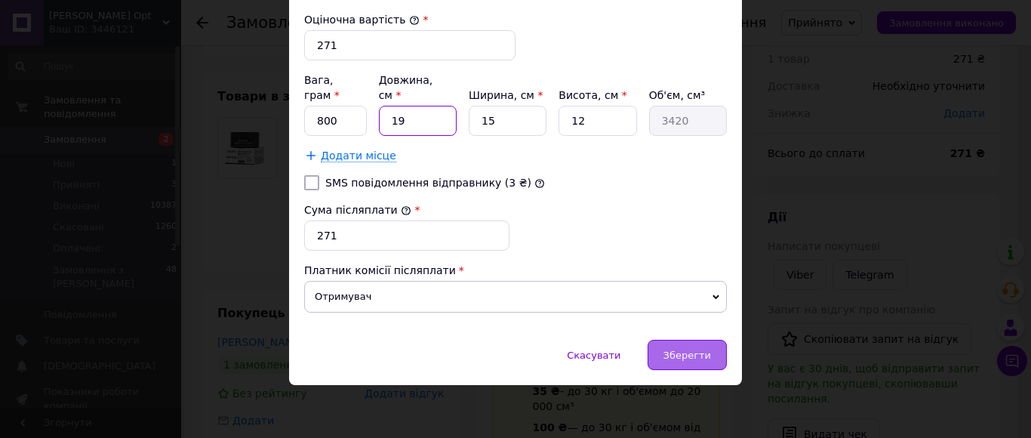
type input "19"
click at [690, 364] on div "Зберегти" at bounding box center [687, 355] width 79 height 30
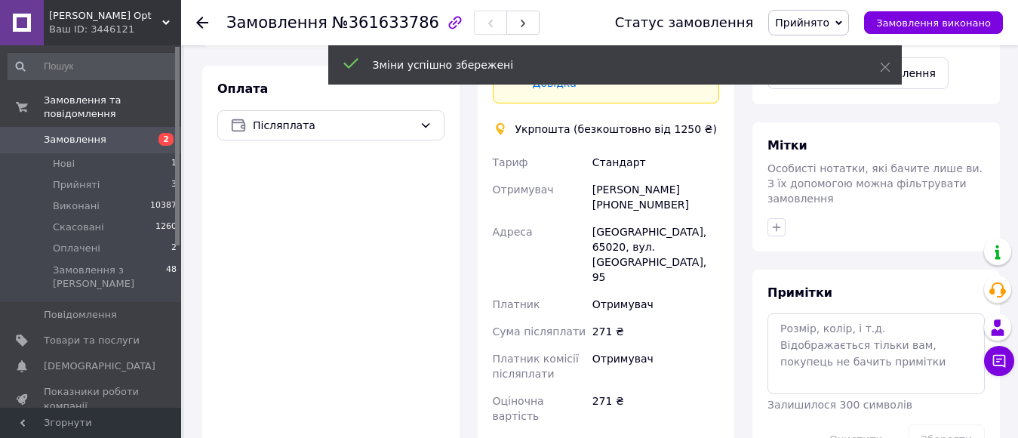
scroll to position [660, 0]
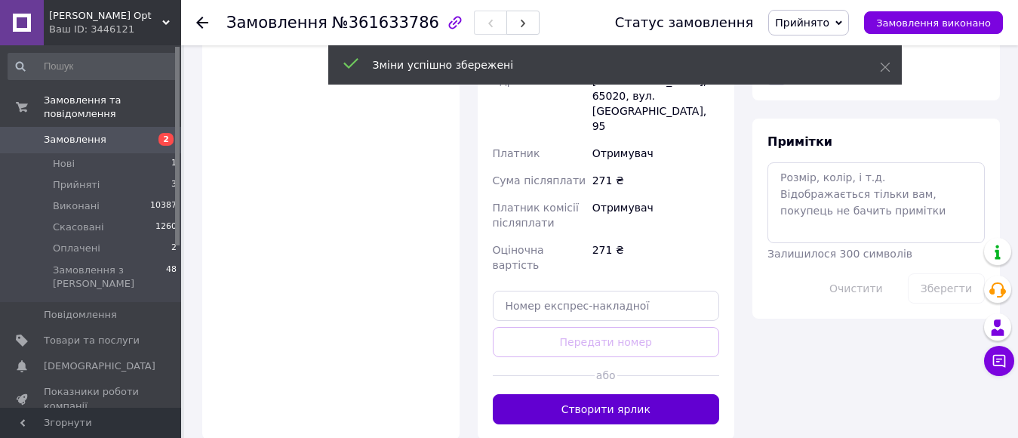
click at [677, 394] on button "Створити ярлик" at bounding box center [606, 409] width 227 height 30
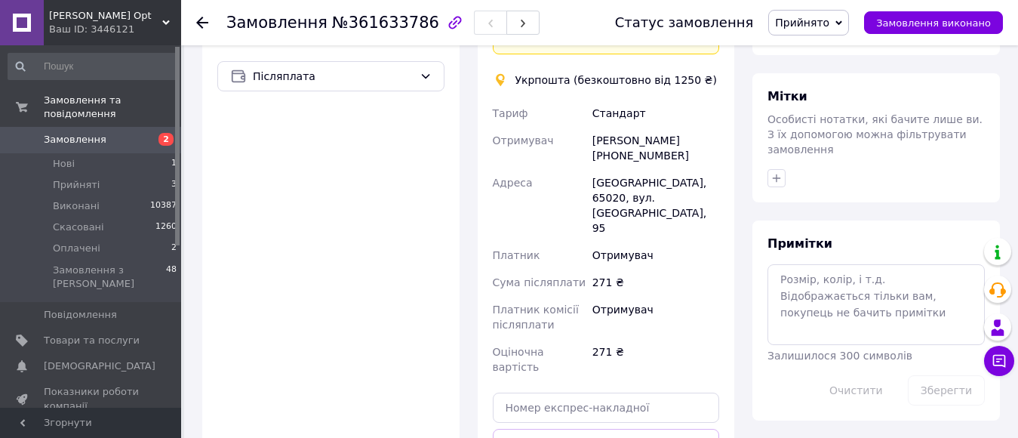
scroll to position [434, 0]
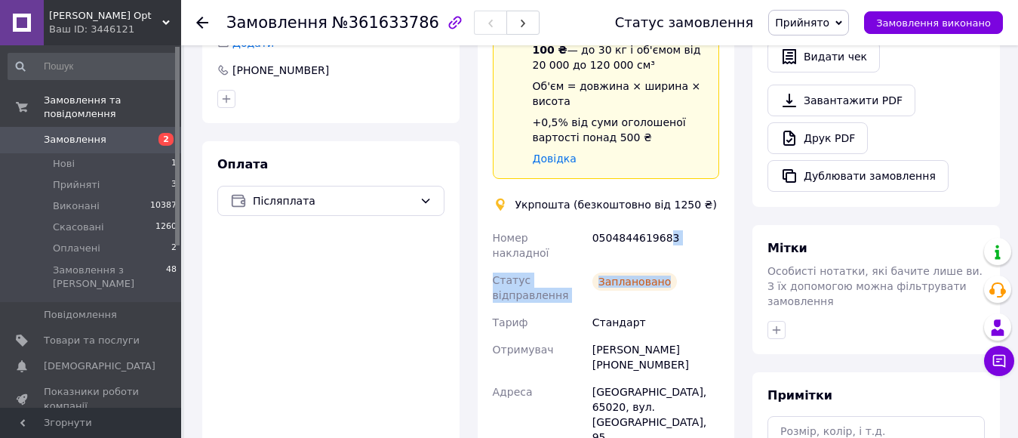
drag, startPoint x: 687, startPoint y: 264, endPoint x: 665, endPoint y: 236, distance: 35.5
click at [665, 236] on div "Номер накладної 0504844619683 Статус відправлення Заплановано Тариф Стандарт От…" at bounding box center [606, 428] width 233 height 408
click at [667, 236] on div "0504844619683" at bounding box center [656, 245] width 133 height 42
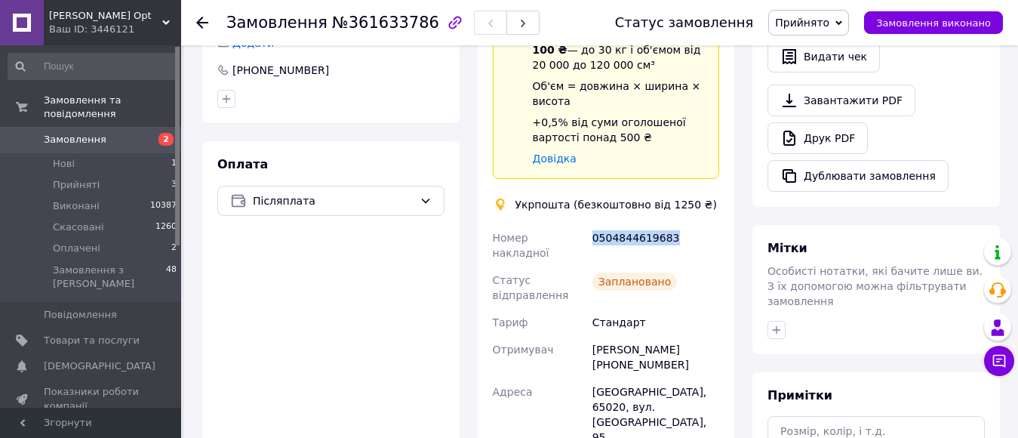
drag, startPoint x: 683, startPoint y: 245, endPoint x: 595, endPoint y: 245, distance: 88.3
click at [595, 245] on div "0504844619683" at bounding box center [656, 245] width 133 height 42
copy div "0504844619683"
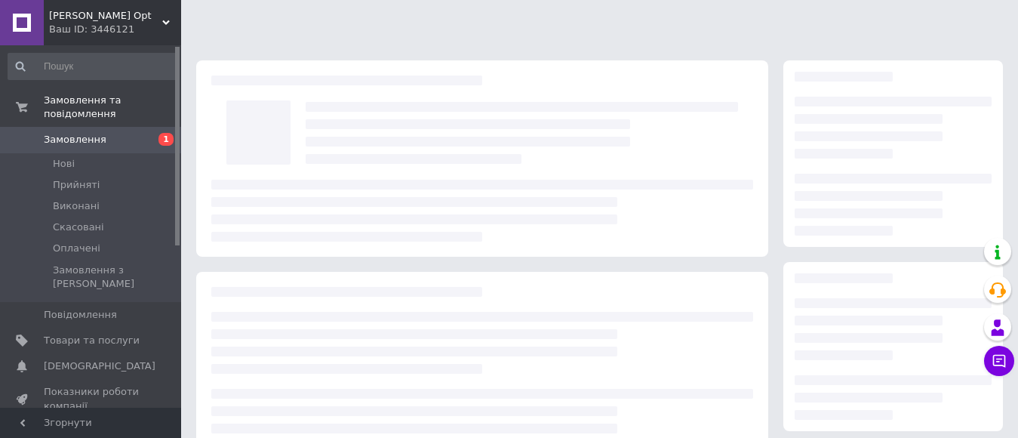
scroll to position [252, 0]
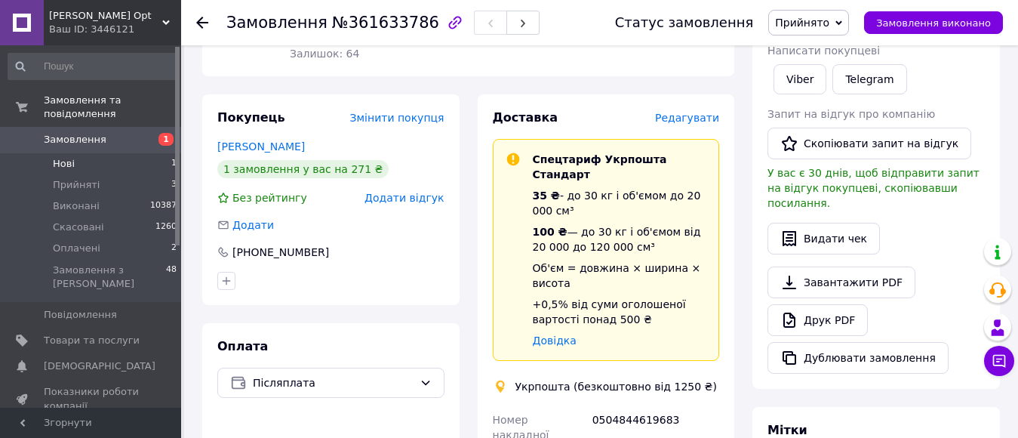
click at [70, 157] on span "Нові" at bounding box center [64, 164] width 22 height 14
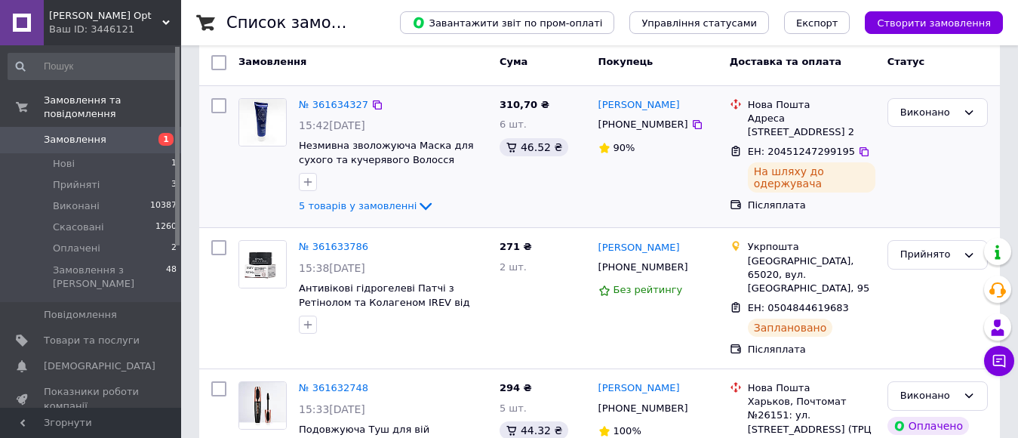
scroll to position [151, 0]
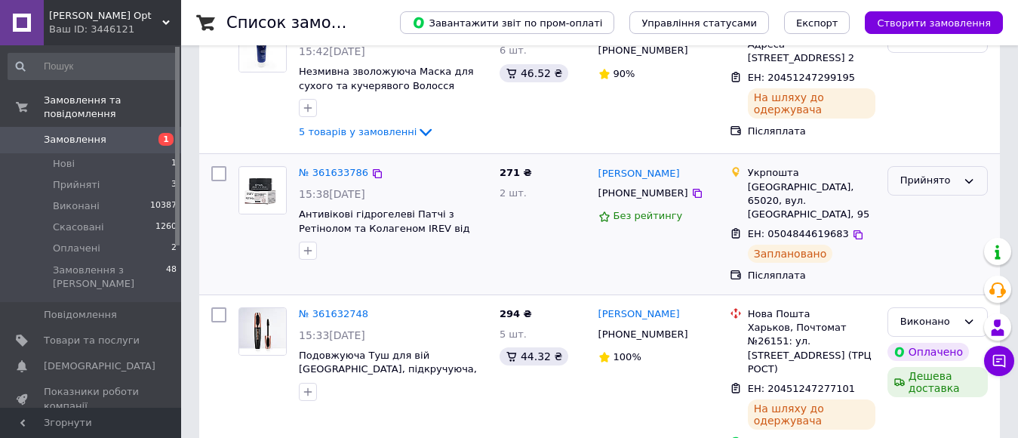
click at [916, 189] on div "Прийнято" at bounding box center [928, 181] width 57 height 16
click at [913, 220] on li "Виконано" at bounding box center [937, 213] width 99 height 28
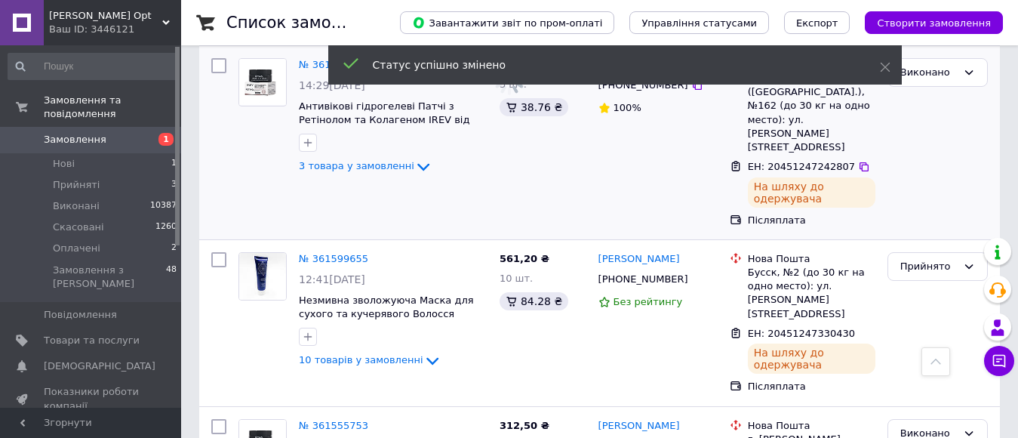
scroll to position [755, 0]
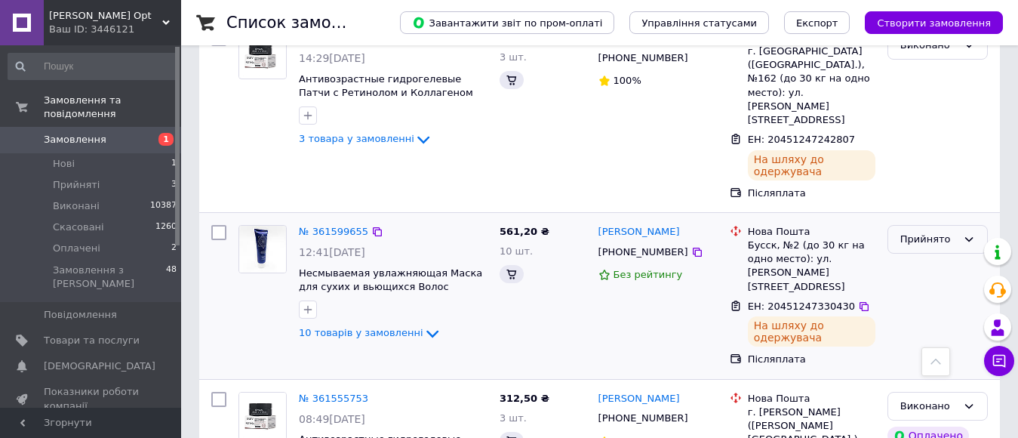
click at [913, 232] on div "Прийнято" at bounding box center [928, 240] width 57 height 16
click at [911, 257] on li "Виконано" at bounding box center [937, 271] width 99 height 28
click at [93, 178] on span "Прийняті" at bounding box center [76, 185] width 47 height 14
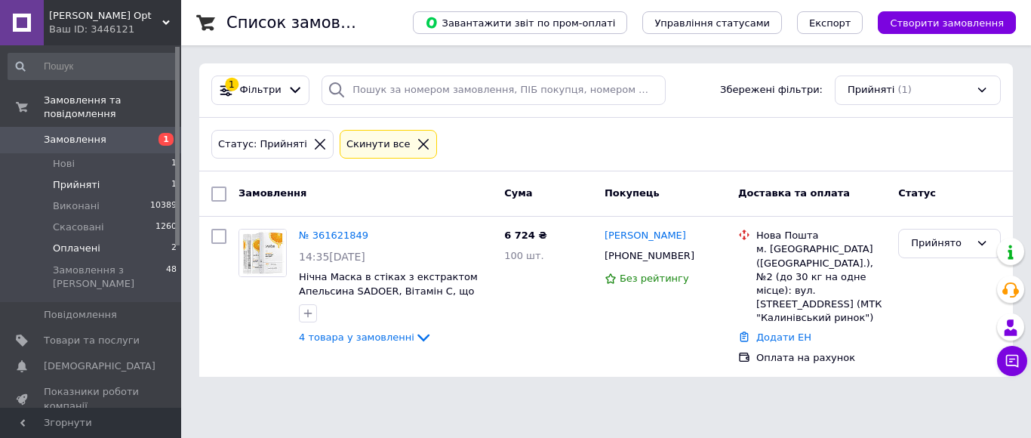
click at [89, 242] on span "Оплачені" at bounding box center [77, 249] width 48 height 14
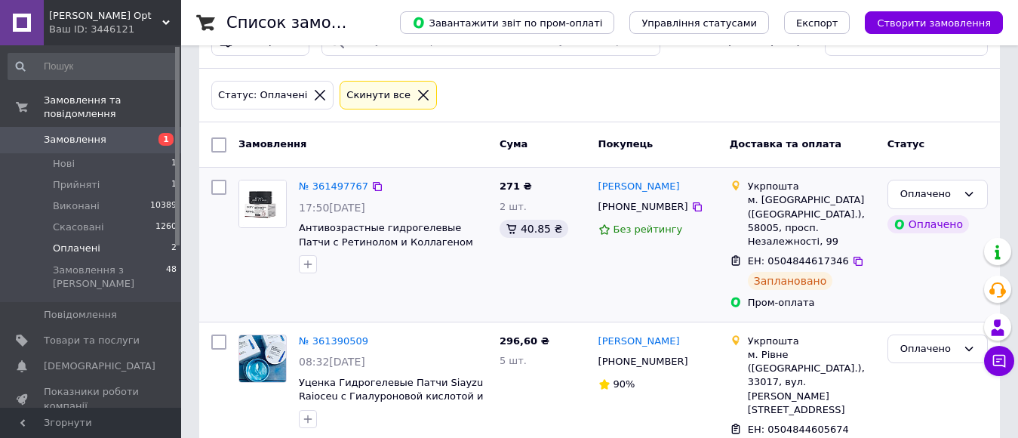
scroll to position [75, 0]
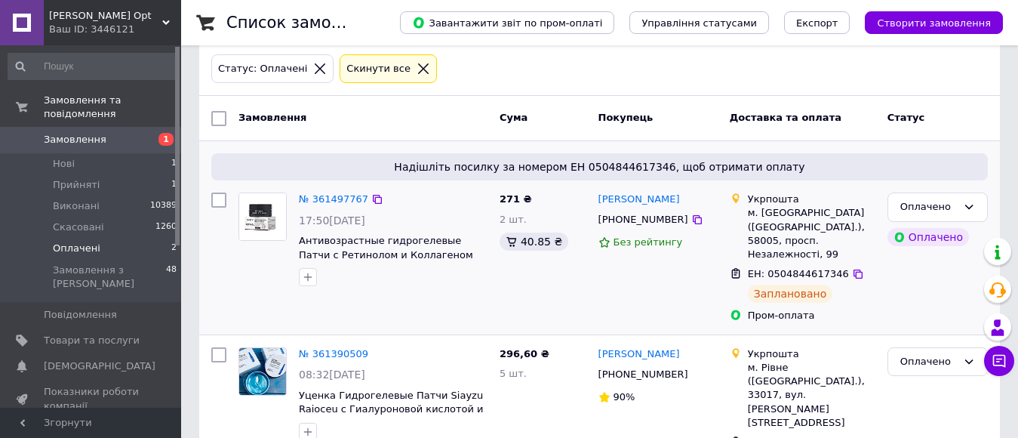
drag, startPoint x: 965, startPoint y: 205, endPoint x: 948, endPoint y: 223, distance: 25.1
click at [965, 205] on icon at bounding box center [969, 207] width 12 height 12
click at [938, 238] on li "Прийнято" at bounding box center [937, 239] width 99 height 28
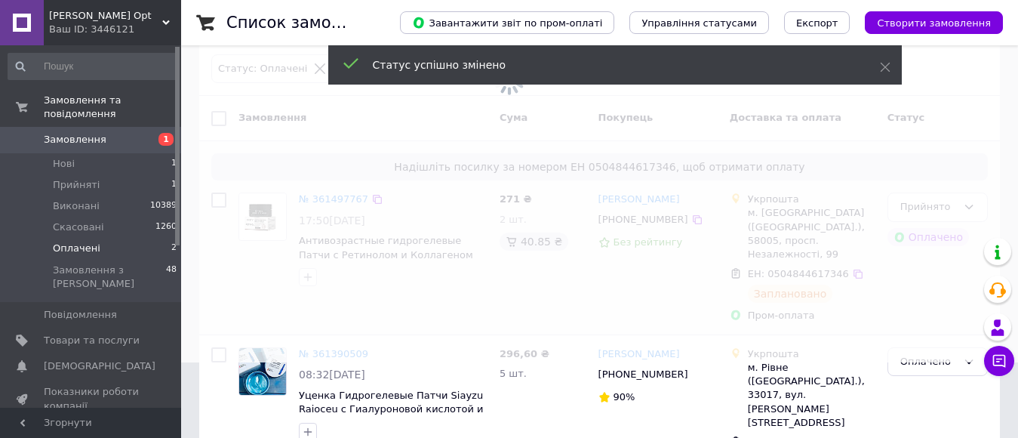
click at [970, 205] on span at bounding box center [509, 144] width 1018 height 438
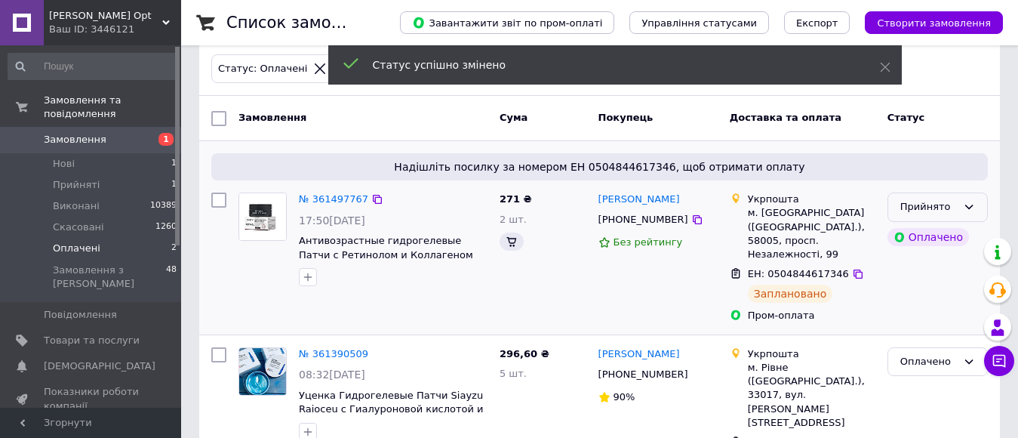
click at [969, 203] on icon at bounding box center [969, 207] width 12 height 12
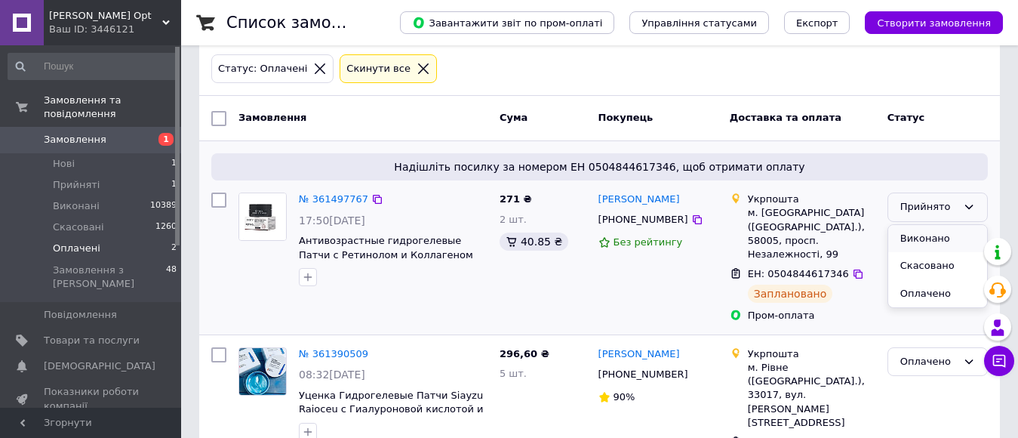
click at [921, 239] on li "Виконано" at bounding box center [937, 239] width 99 height 28
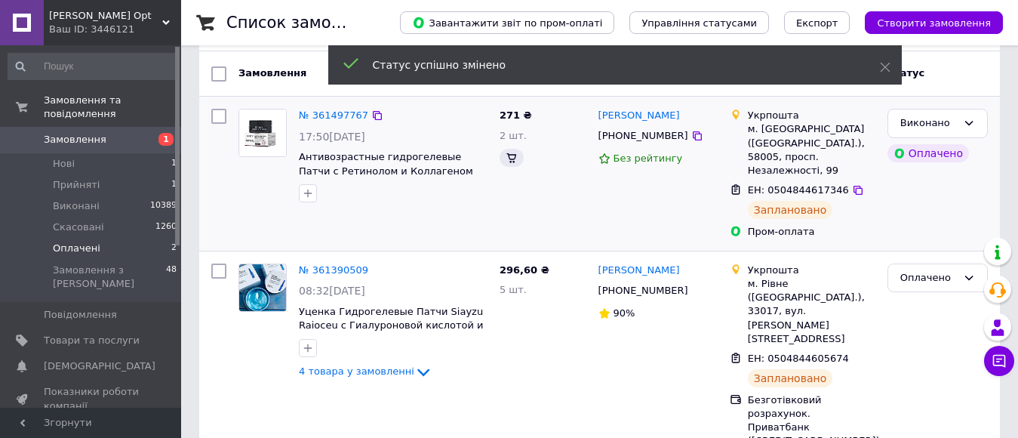
scroll to position [161, 0]
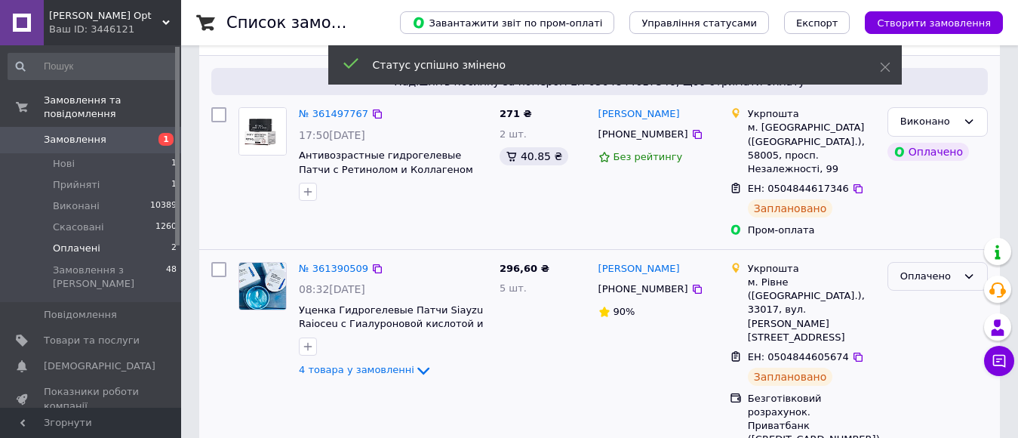
click at [909, 269] on div "Оплачено" at bounding box center [928, 277] width 57 height 16
click at [907, 322] on li "Виконано" at bounding box center [937, 336] width 99 height 28
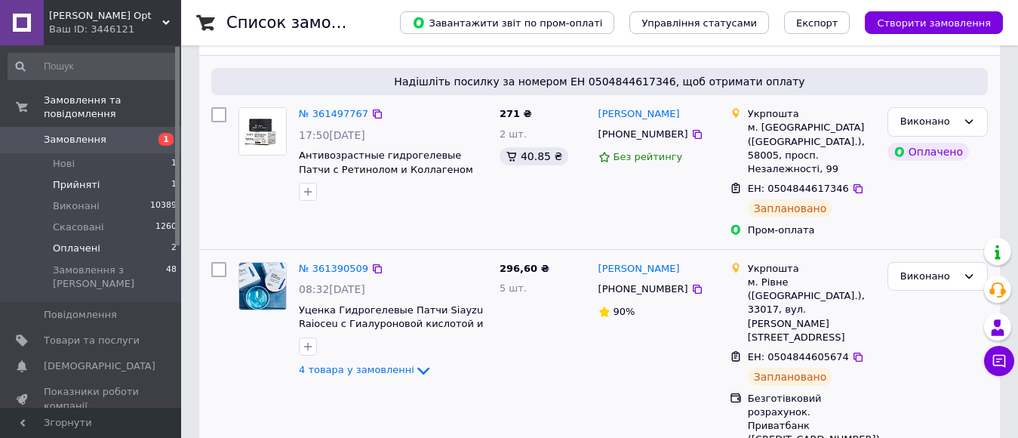
click at [106, 174] on li "Прийняті 1" at bounding box center [93, 184] width 186 height 21
